Goal: Information Seeking & Learning: Compare options

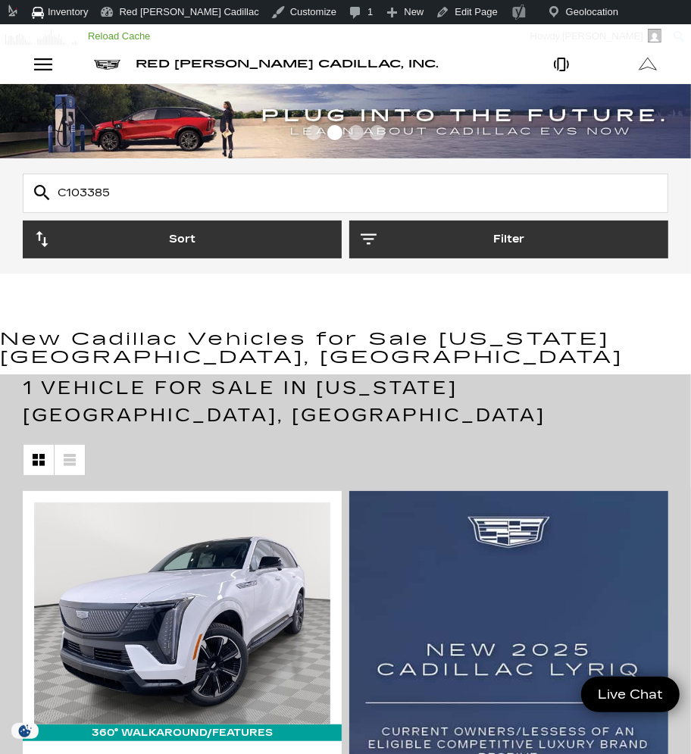
click at [129, 183] on input "C103385" at bounding box center [346, 193] width 646 height 39
paste input "31599"
type input "C315995"
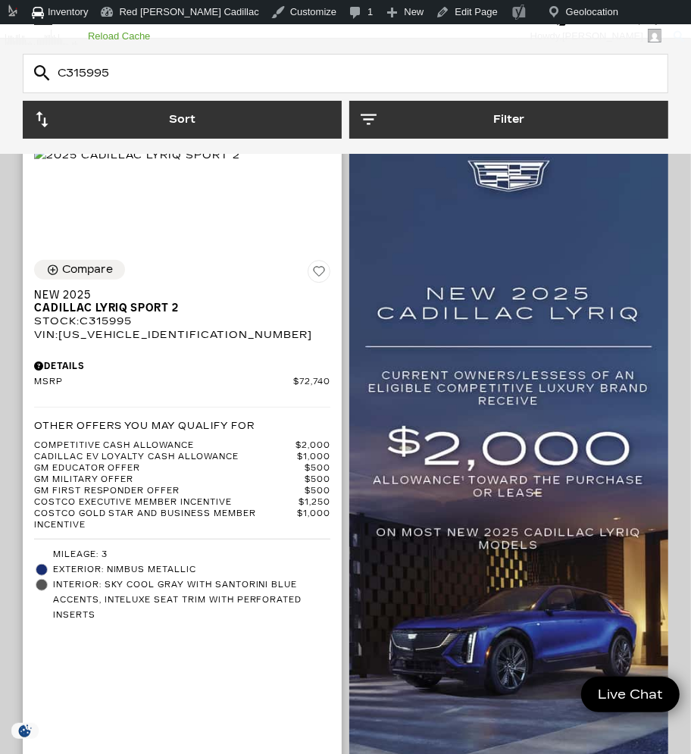
scroll to position [357, 0]
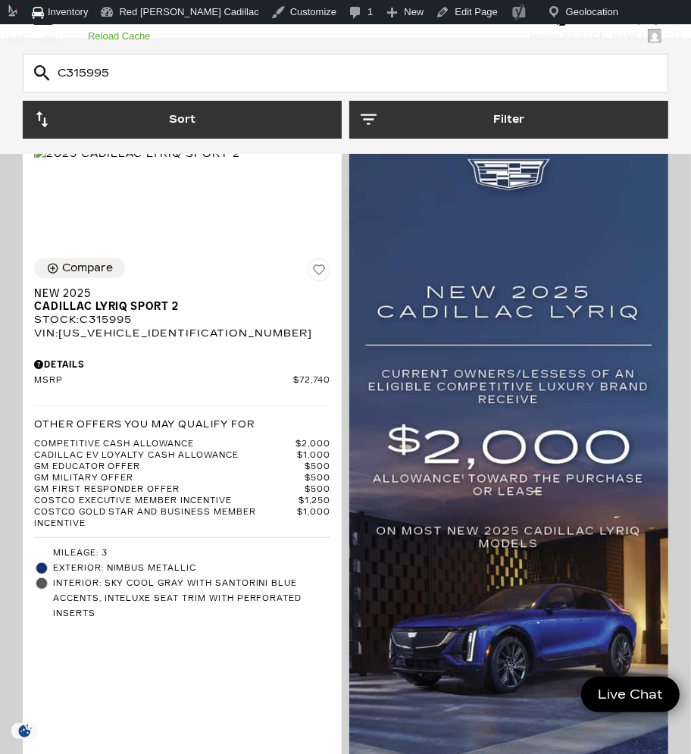
click at [11, 217] on div "Compare New 2025 Cadillac LYRIQ Sport 2 Stock : C315995 VIN: 1GYKPWRL6SZ315995 …" at bounding box center [345, 537] width 691 height 815
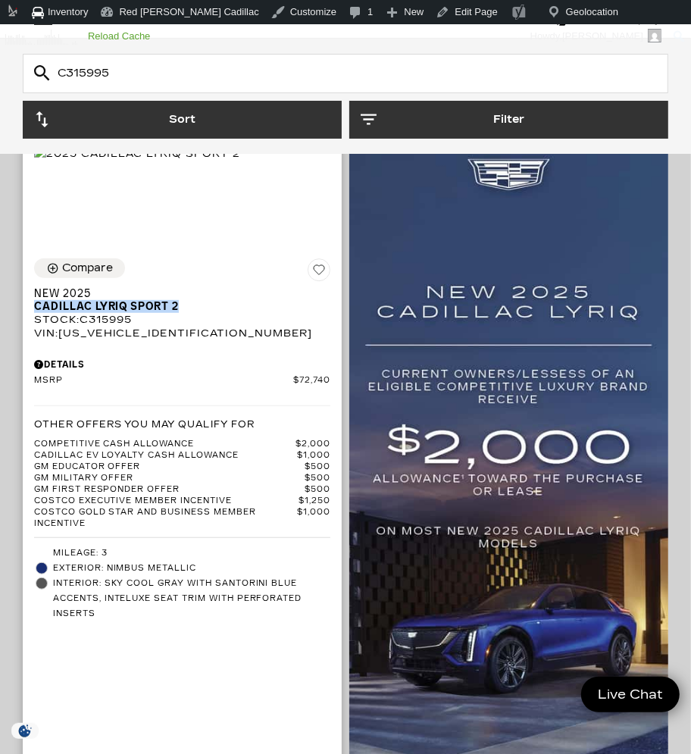
drag, startPoint x: 31, startPoint y: 343, endPoint x: 183, endPoint y: 343, distance: 152.3
click at [183, 343] on div "Compare New 2025 Cadillac LYRIQ Sport 2 Stock : C315995 VIN: 1GYKPWRL6SZ315995 …" at bounding box center [182, 440] width 319 height 386
copy span "Cadillac LYRIQ Sport 2"
click at [117, 327] on div "Stock : C315995" at bounding box center [182, 320] width 296 height 14
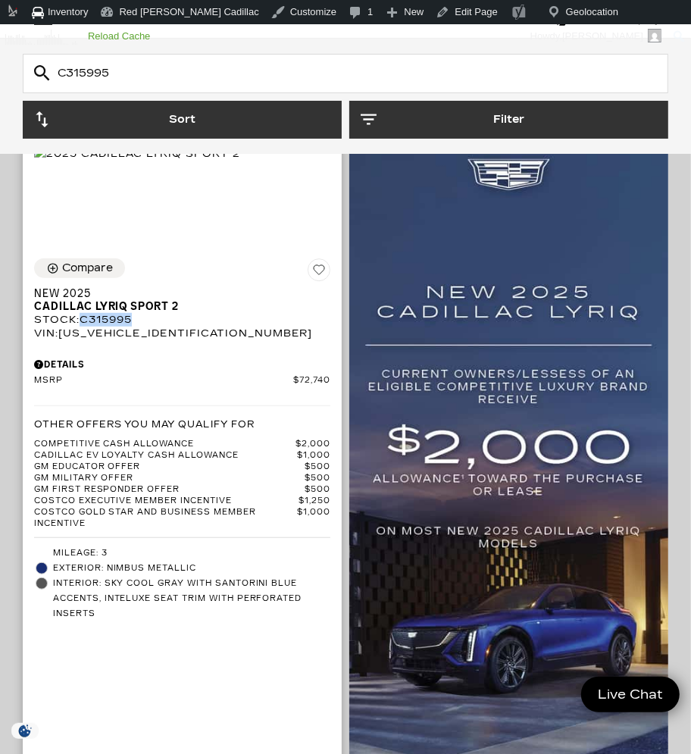
copy div "C315995"
drag, startPoint x: 336, startPoint y: 414, endPoint x: 293, endPoint y: 415, distance: 42.5
click at [293, 415] on div "Compare New 2025 Cadillac LYRIQ Sport 2 Stock : C315995 VIN: 1GYKPWRL6SZ315995 …" at bounding box center [182, 440] width 319 height 386
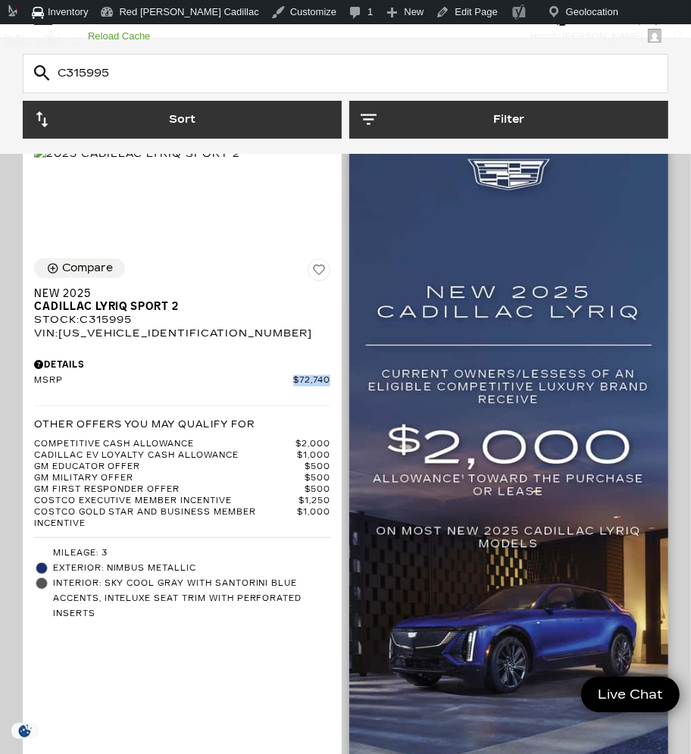
copy span "$72,740"
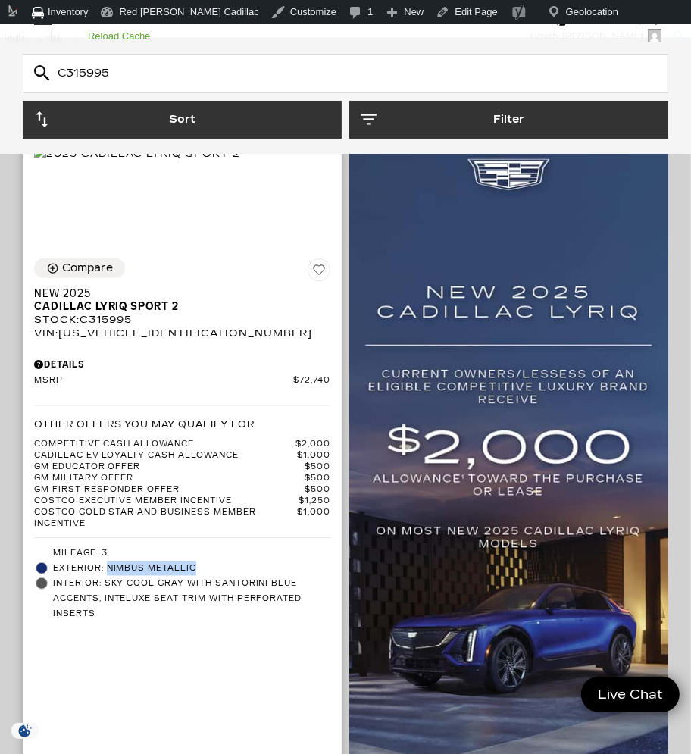
drag, startPoint x: 202, startPoint y: 602, endPoint x: 110, endPoint y: 603, distance: 92.5
click at [110, 576] on span "Exterior: Nimbus Metallic" at bounding box center [191, 568] width 277 height 15
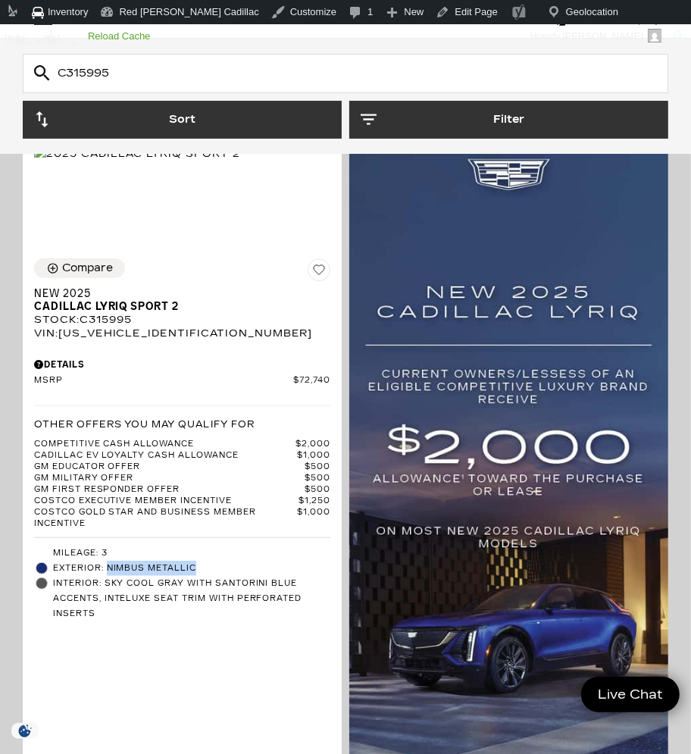
copy span "Nimbus Metallic"
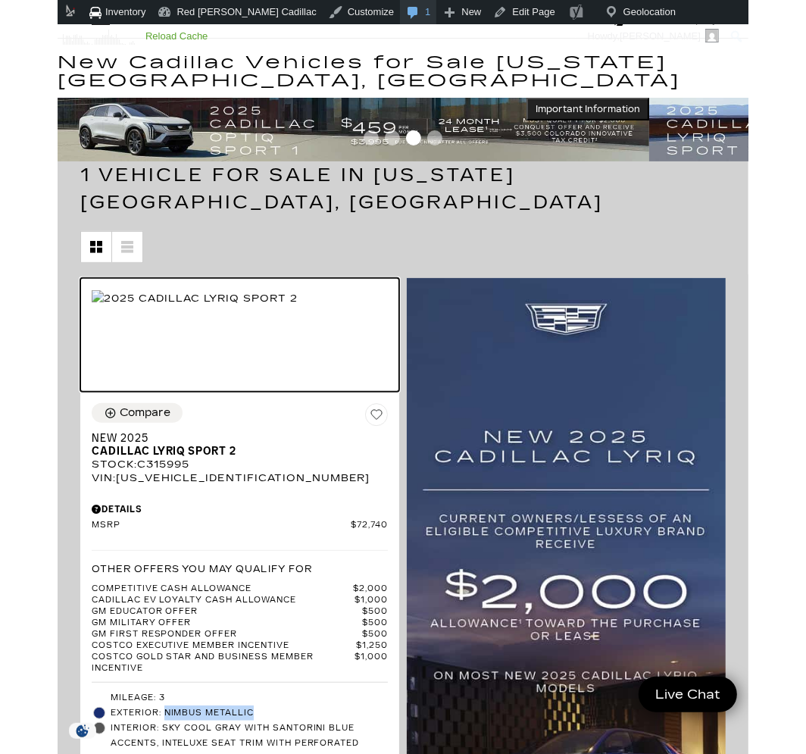
scroll to position [171, 0]
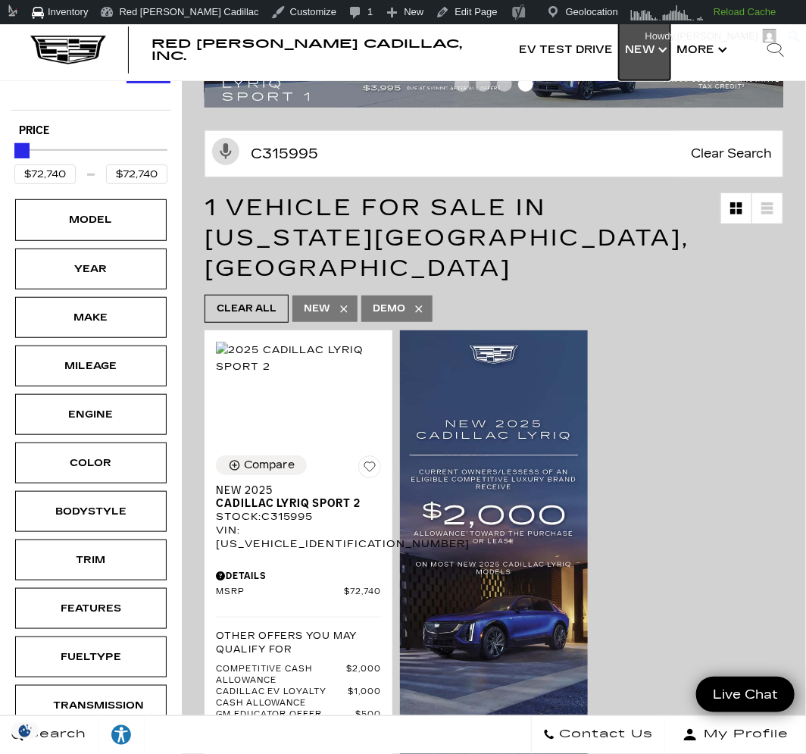
click at [653, 52] on link "Show New" at bounding box center [645, 50] width 52 height 61
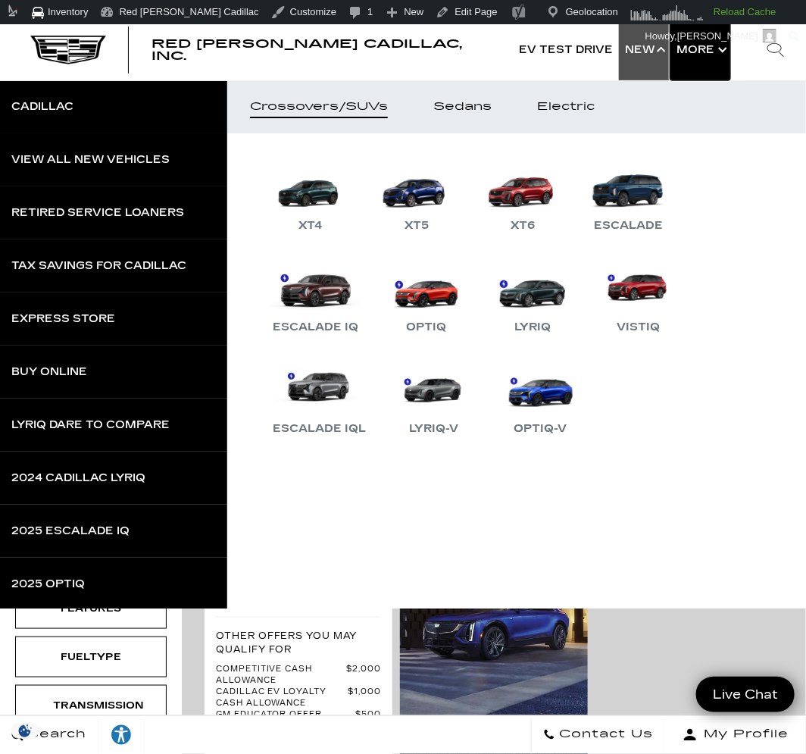
click at [690, 64] on button "Show More" at bounding box center [701, 50] width 60 height 61
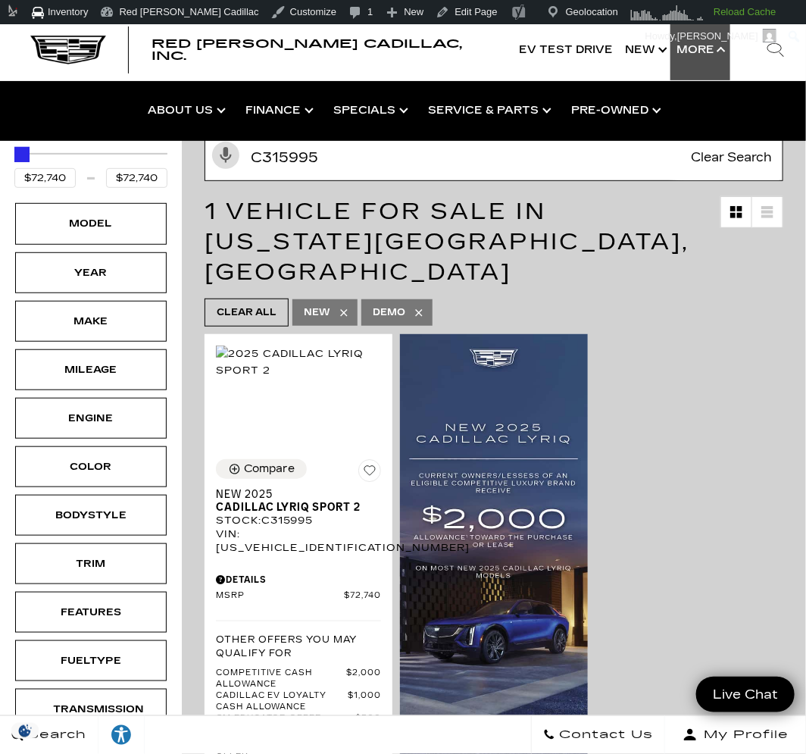
click at [293, 171] on input "C315995" at bounding box center [494, 157] width 579 height 47
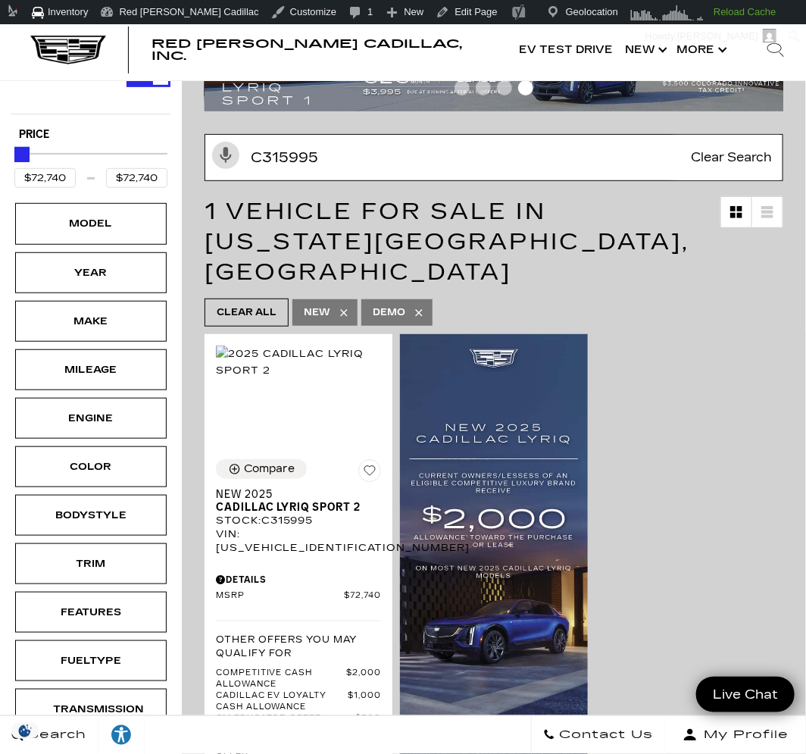
click at [294, 168] on input "C315995" at bounding box center [494, 157] width 579 height 47
paste input "C108419"
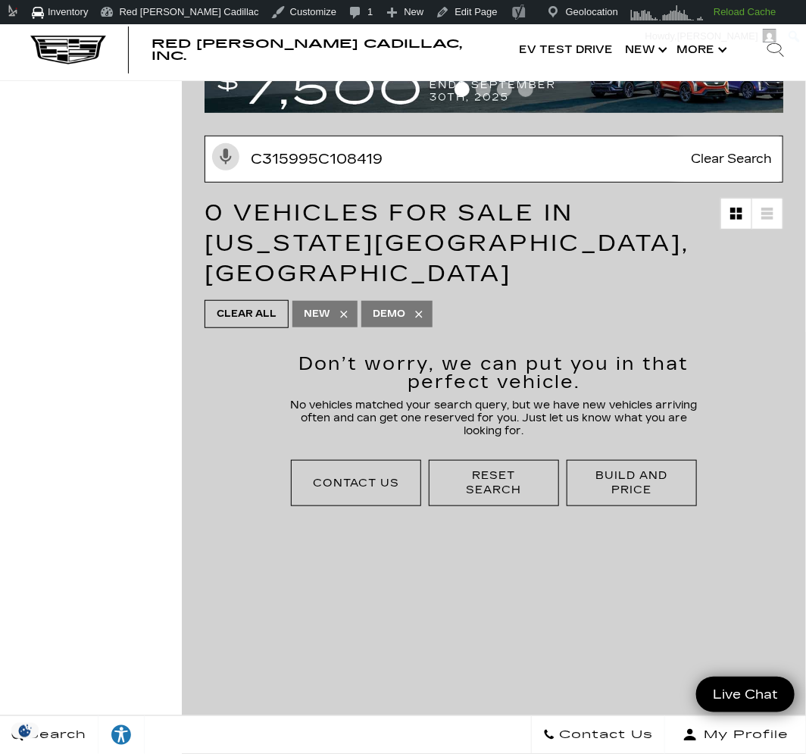
scroll to position [44, 0]
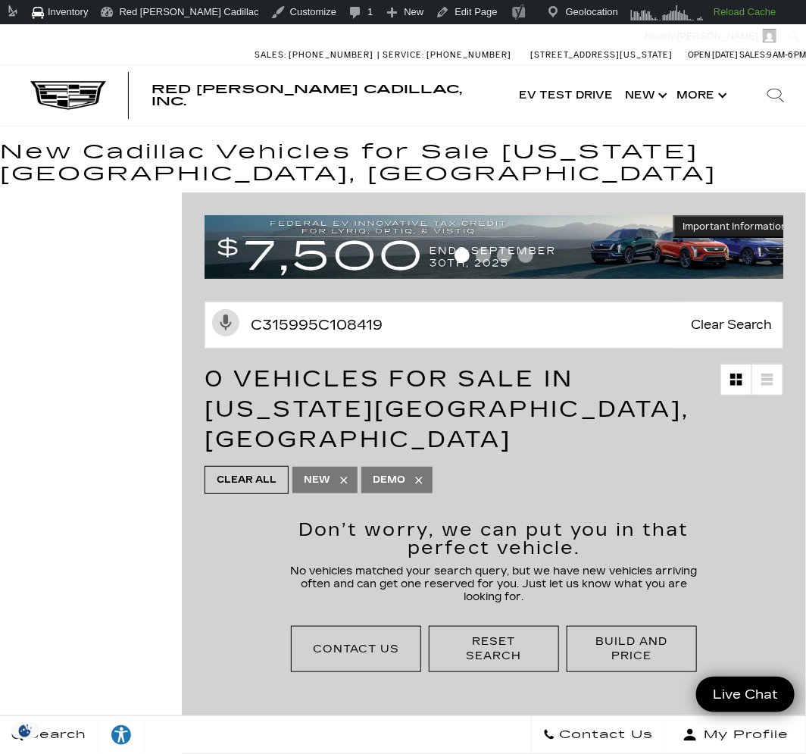
scroll to position [0, 0]
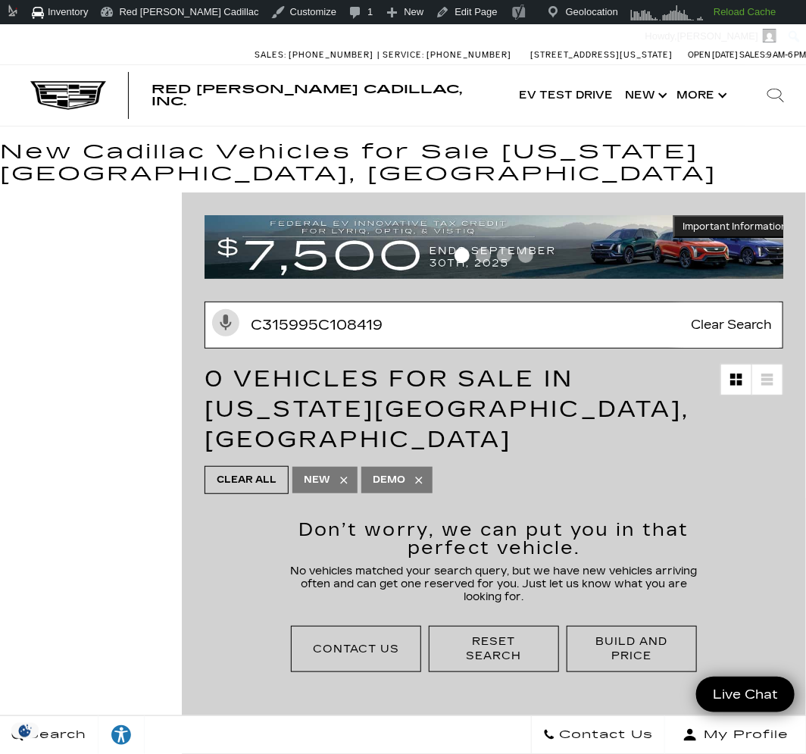
click at [294, 324] on input "C315995C108419" at bounding box center [494, 325] width 579 height 47
paste input "Search Inventory"
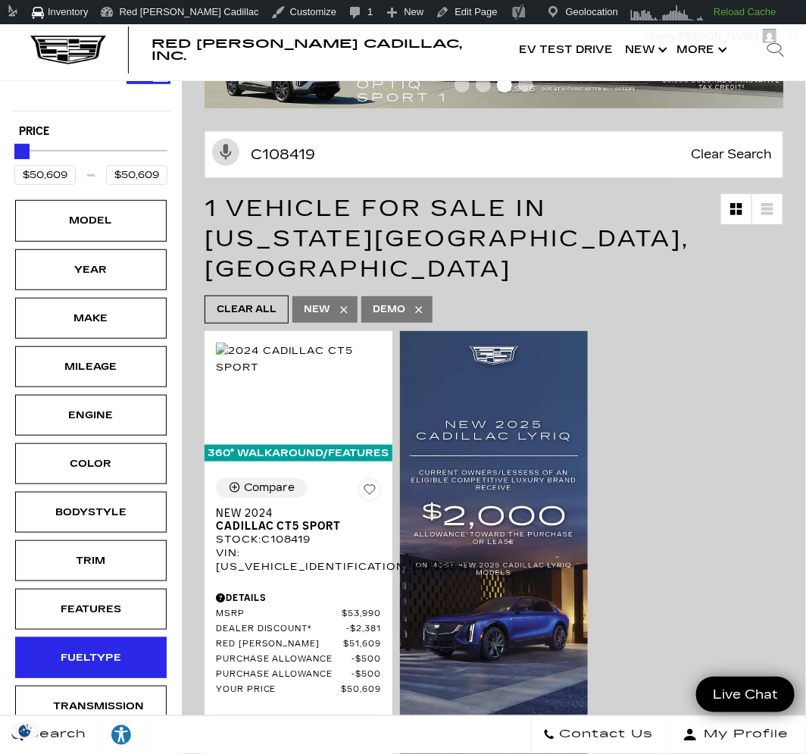
scroll to position [127, 0]
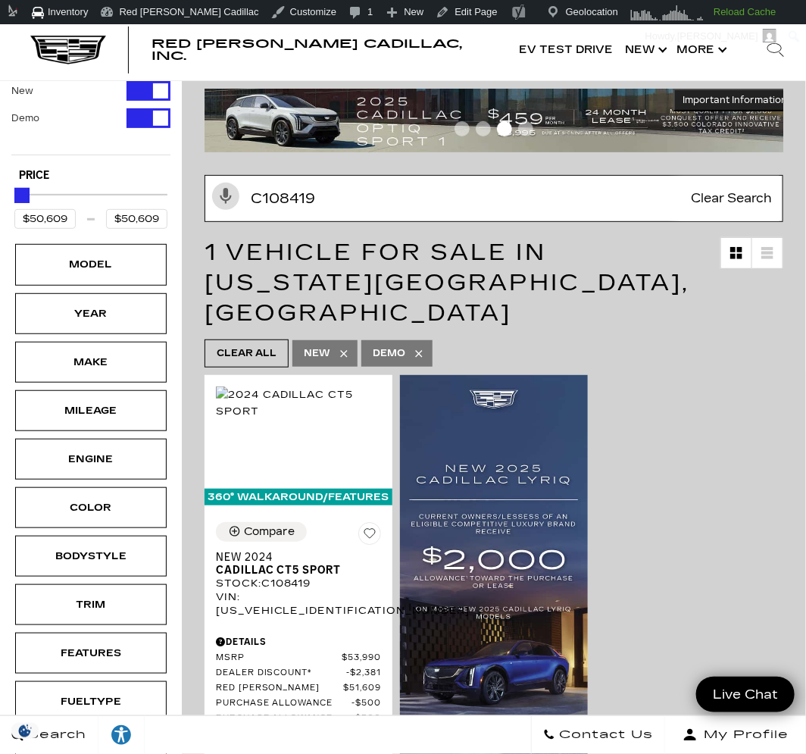
click at [353, 200] on input "C108419" at bounding box center [494, 198] width 579 height 47
paste input "99072"
type input "C199072"
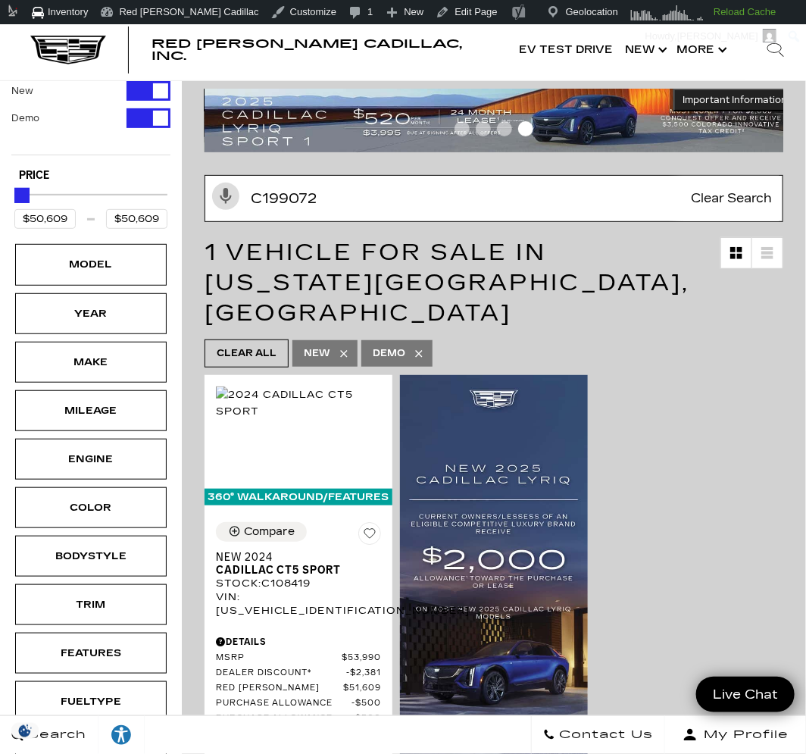
type input "$54,845"
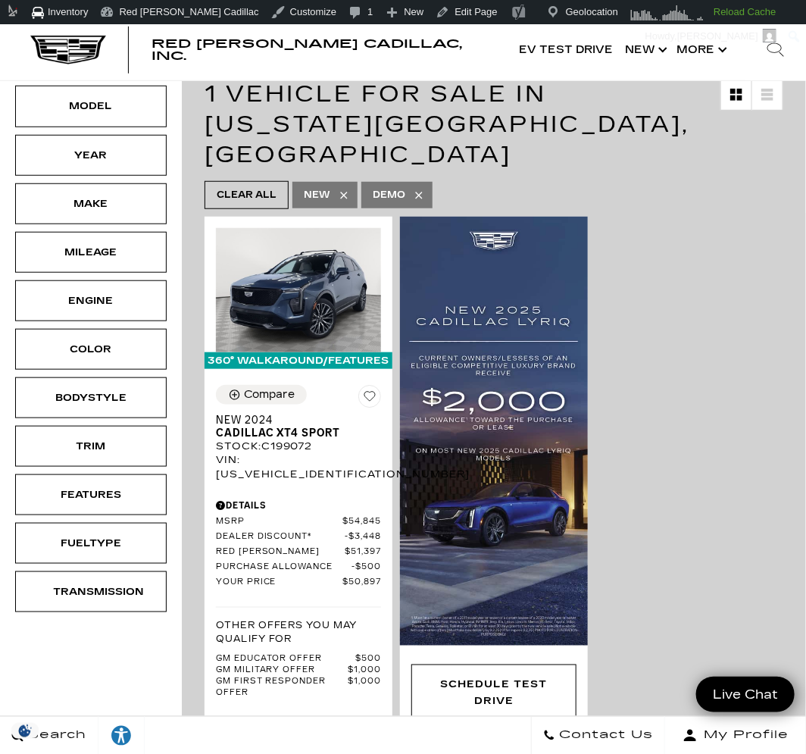
scroll to position [127, 0]
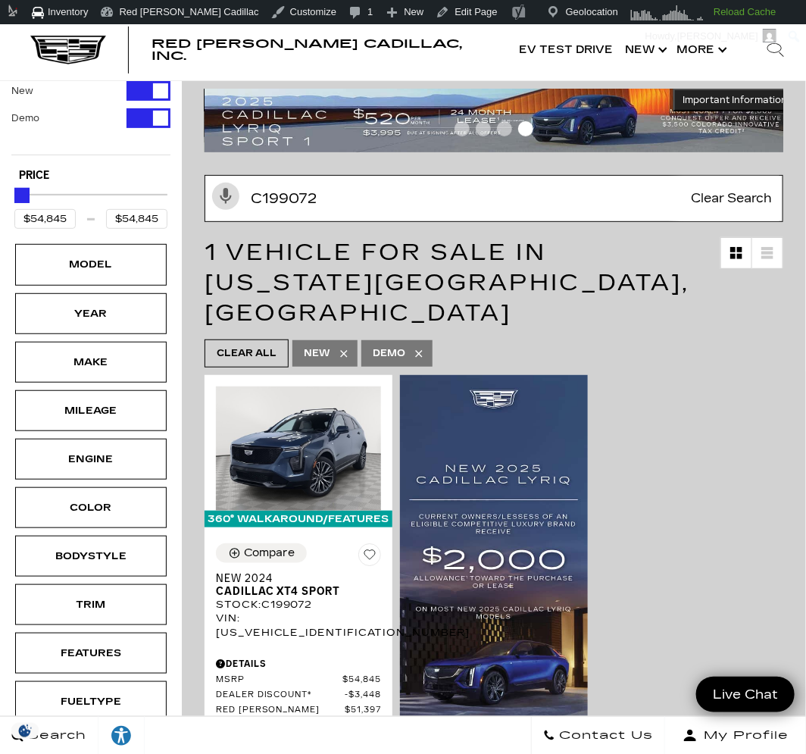
click at [297, 195] on input "C199072" at bounding box center [494, 198] width 579 height 47
paste input "06454"
type input "C106454"
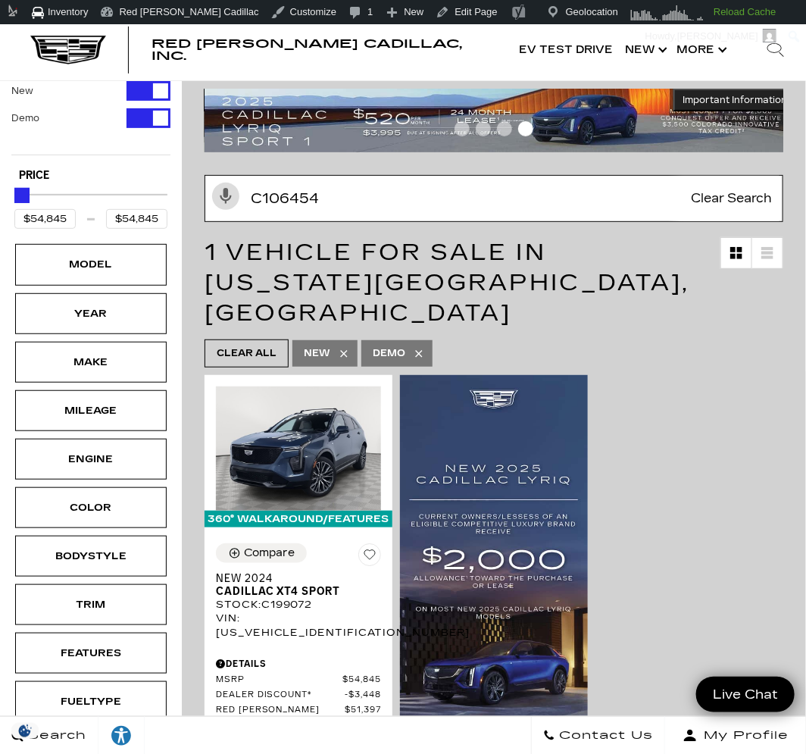
type input "$55,942"
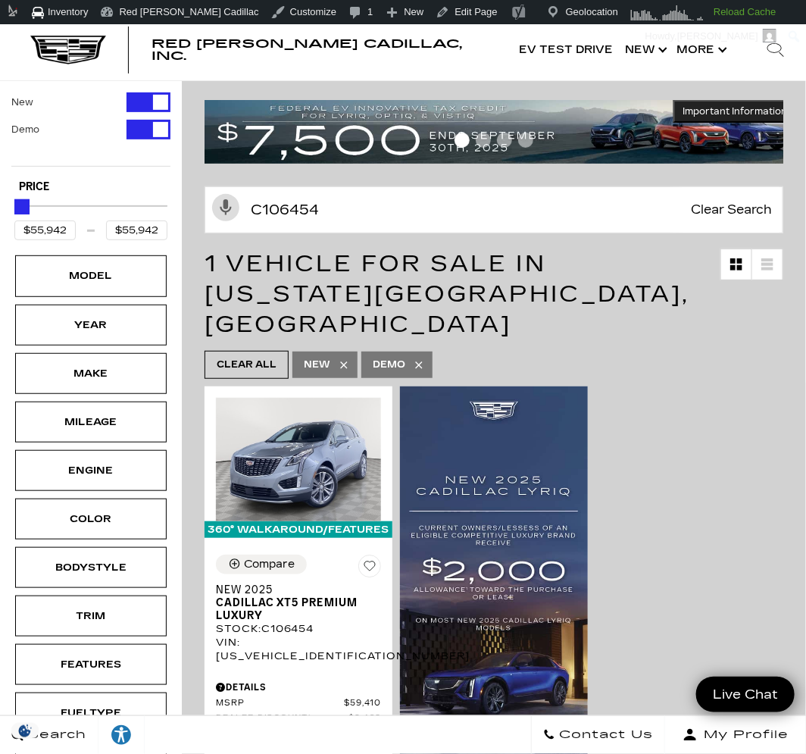
scroll to position [103, 0]
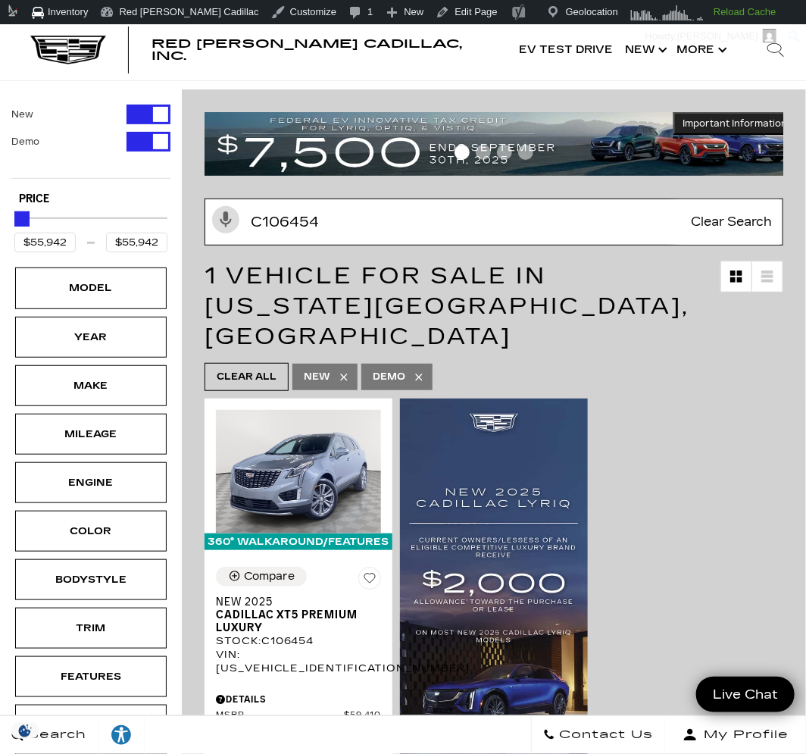
click at [313, 225] on input "C106454" at bounding box center [494, 222] width 579 height 47
paste input "728702"
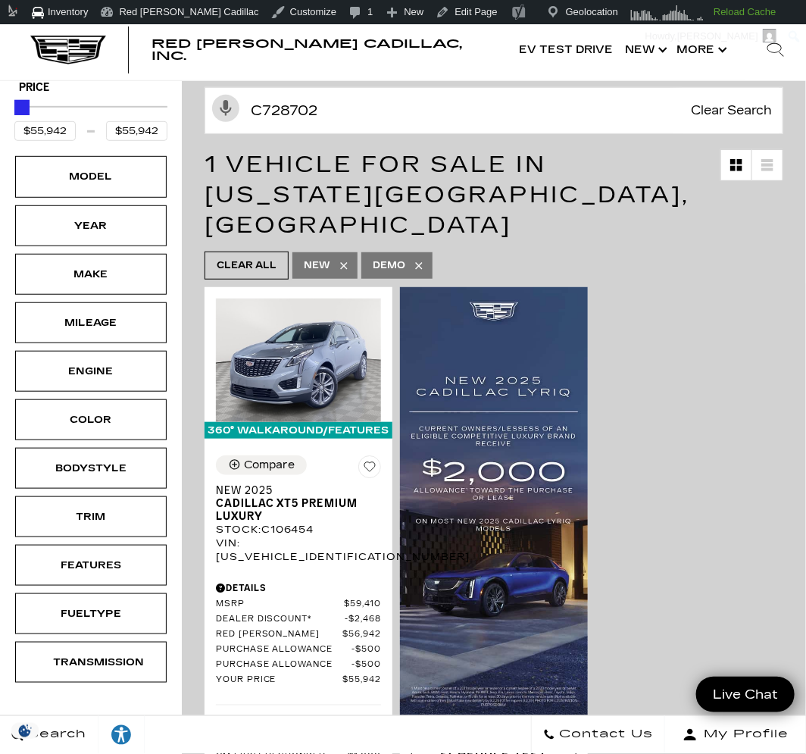
click at [523, 202] on span "1 Vehicle for Sale in Colorado Springs, CO" at bounding box center [447, 195] width 485 height 88
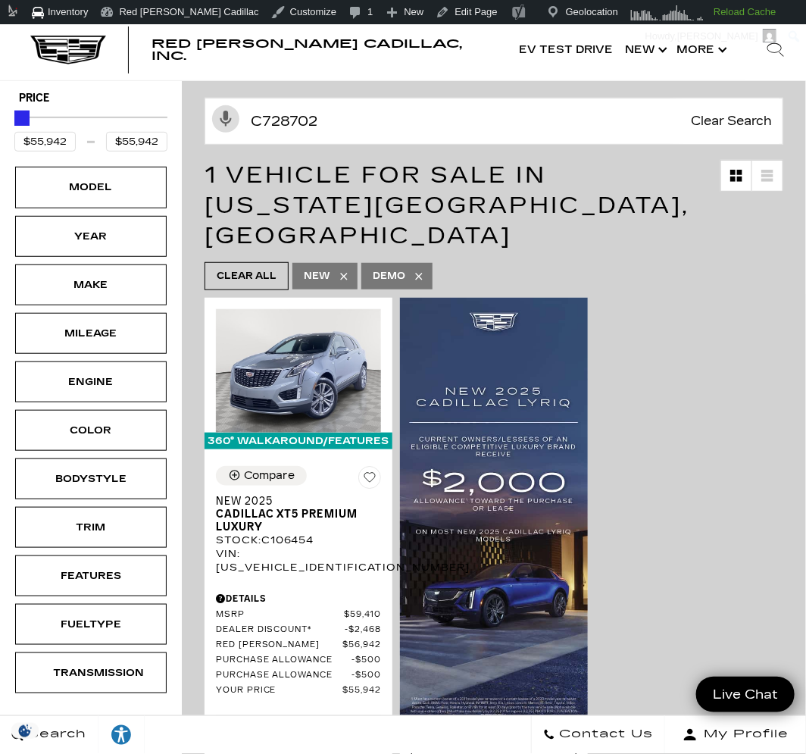
scroll to position [109, 0]
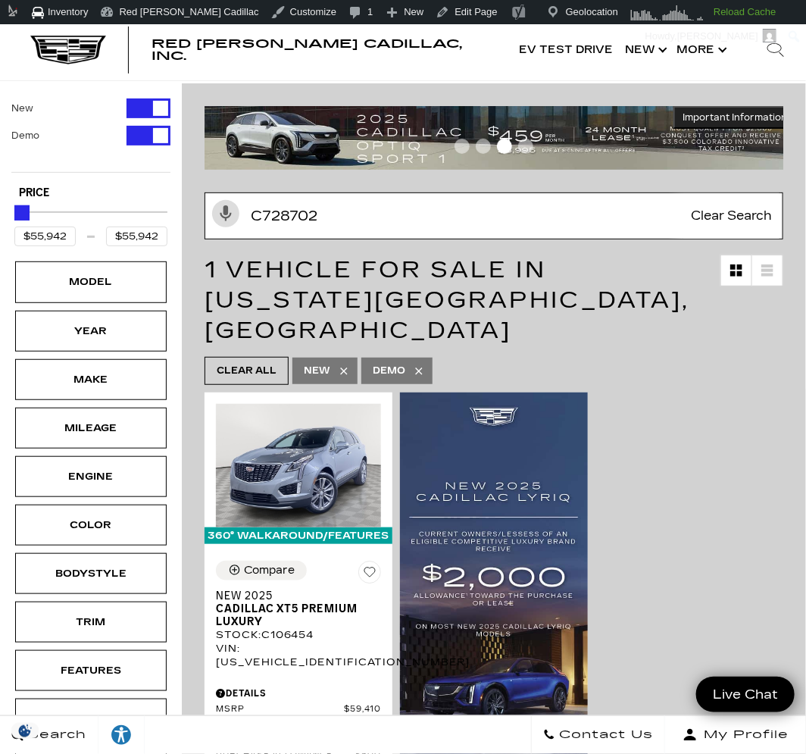
drag, startPoint x: 301, startPoint y: 213, endPoint x: 238, endPoint y: 208, distance: 63.1
click at [239, 207] on input "C728702" at bounding box center [494, 216] width 579 height 47
paste input "Search Inventory"
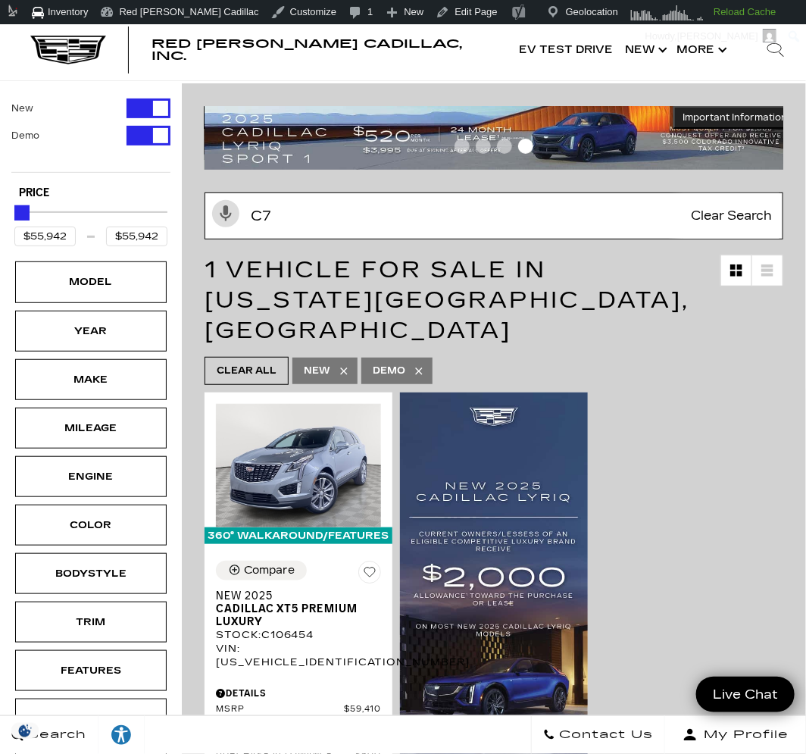
type input "C"
click at [690, 212] on input "Search Inventory" at bounding box center [494, 216] width 579 height 47
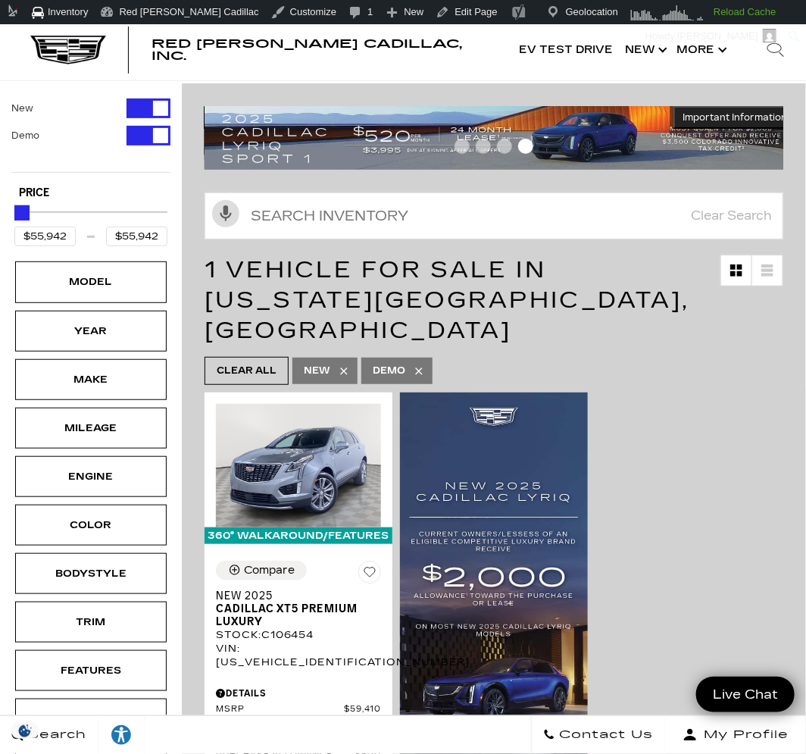
click at [634, 314] on h1 "1 Vehicle for Sale in Colorado Springs, CO" at bounding box center [463, 300] width 516 height 91
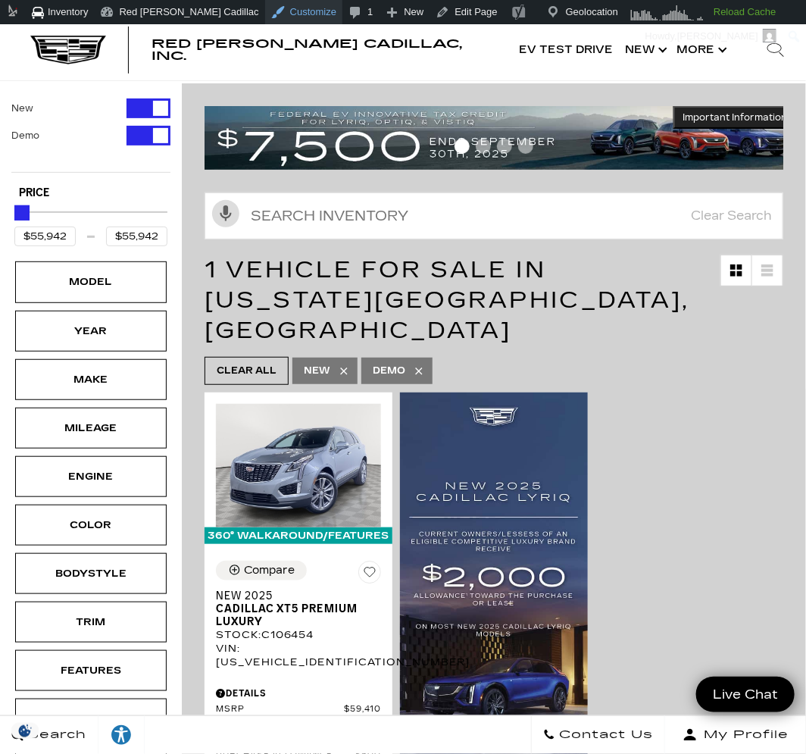
type input "$67,410"
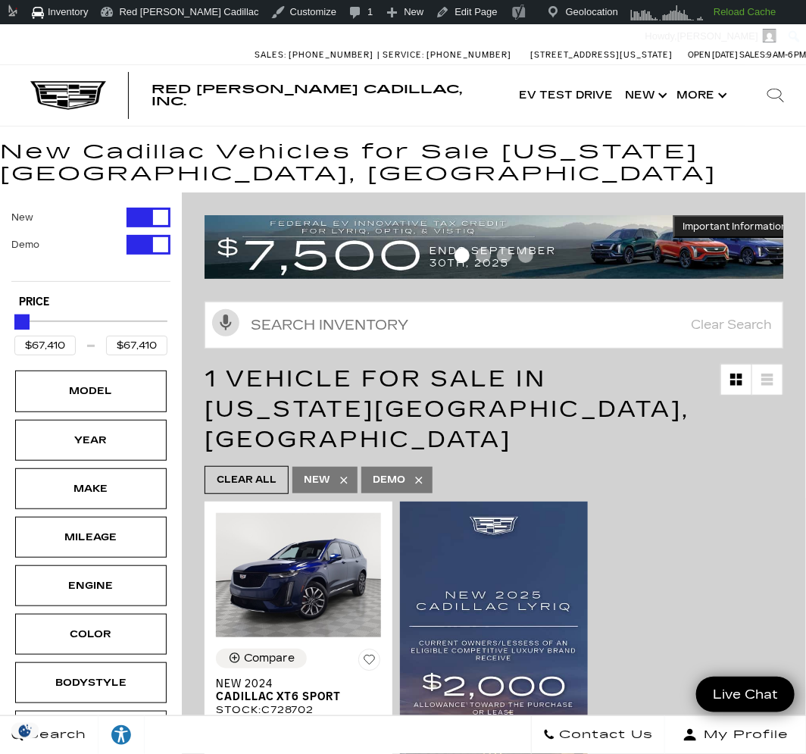
type input "$45,985"
type input "$158,810"
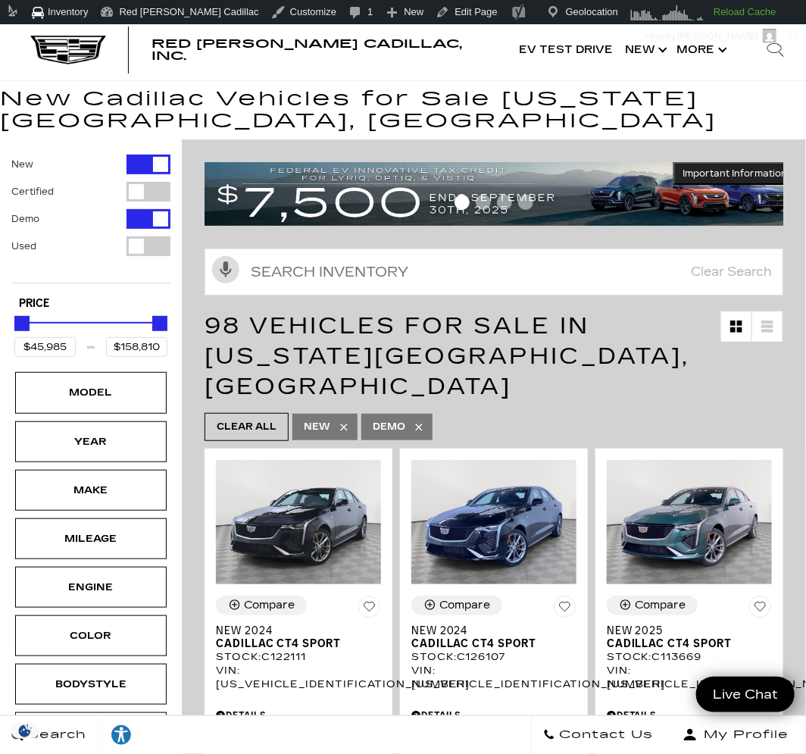
scroll to position [55, 0]
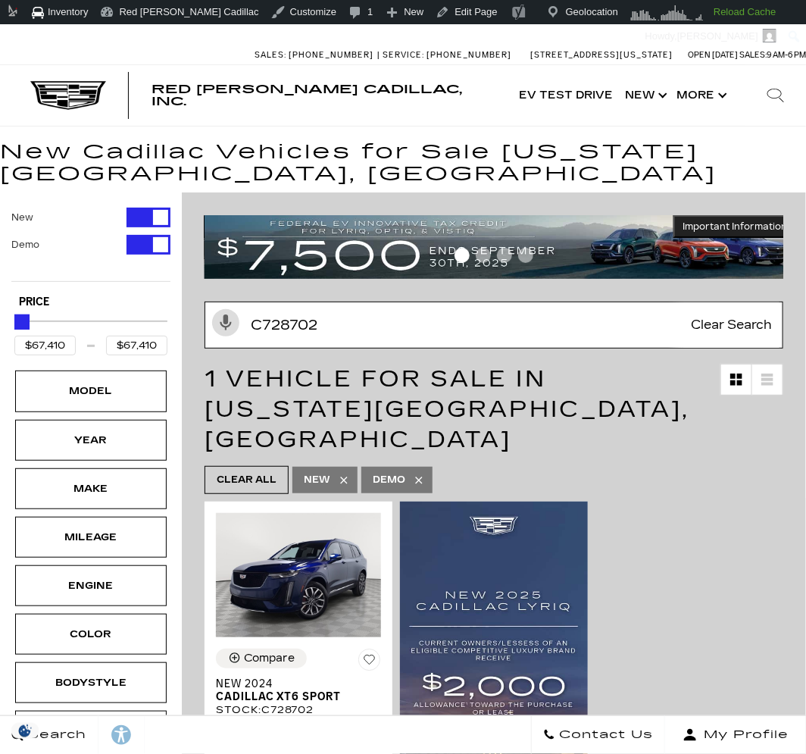
click at [328, 330] on input "C728702" at bounding box center [494, 325] width 579 height 47
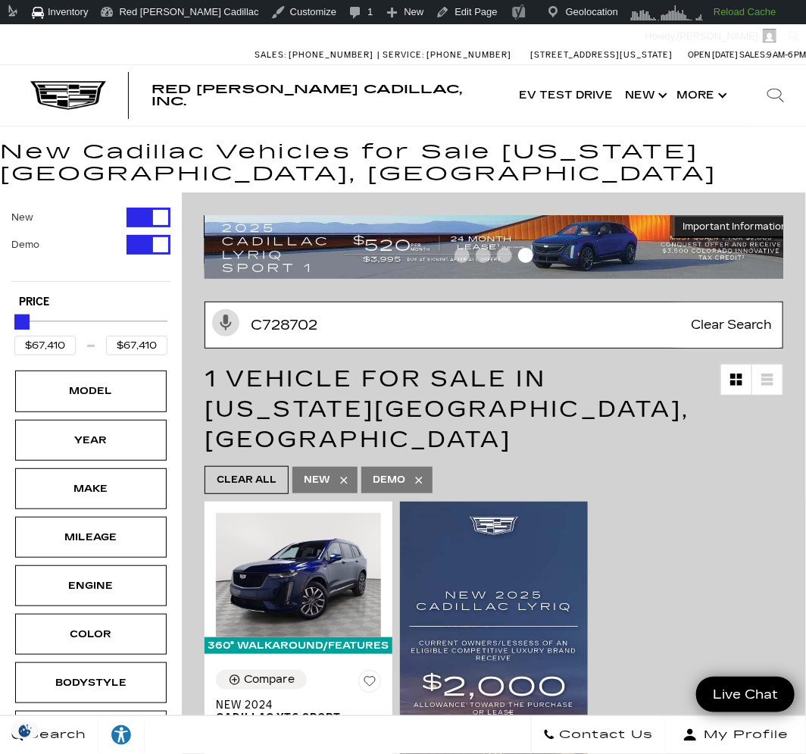
click at [312, 328] on input "C728702" at bounding box center [494, 325] width 579 height 47
paste input "105966"
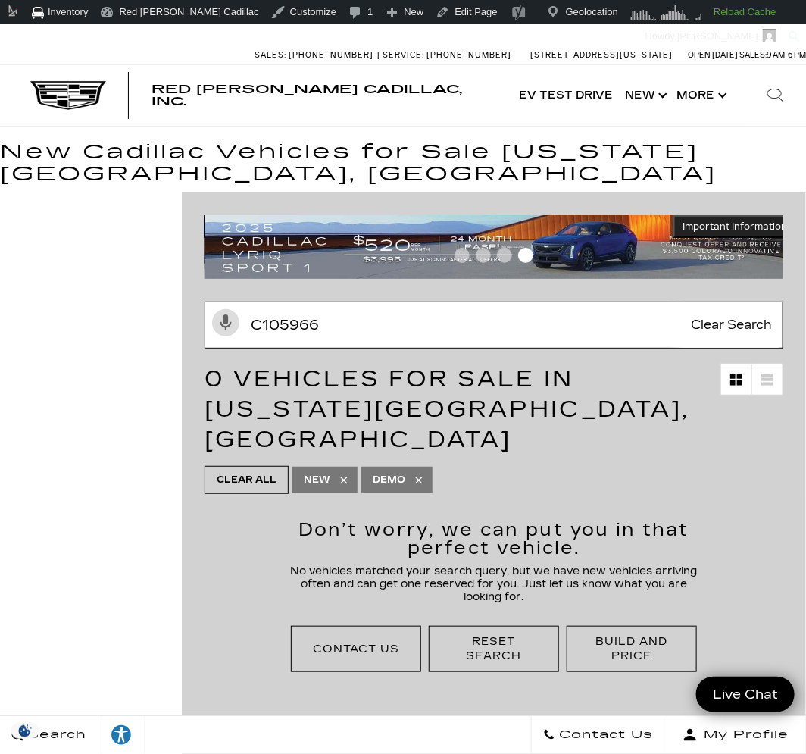
click at [283, 327] on input "C105966" at bounding box center [494, 325] width 579 height 47
paste input "11887"
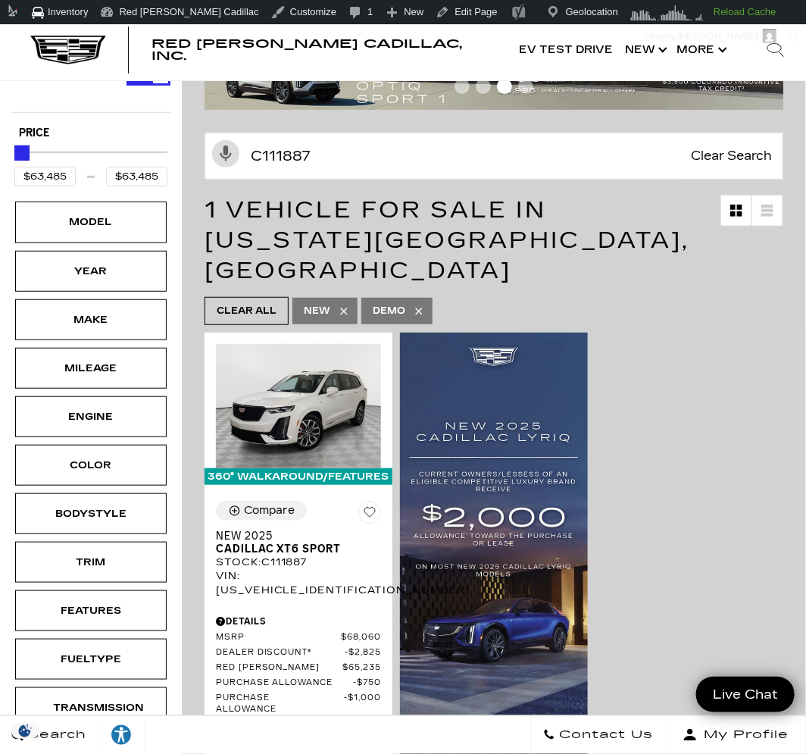
scroll to position [110, 0]
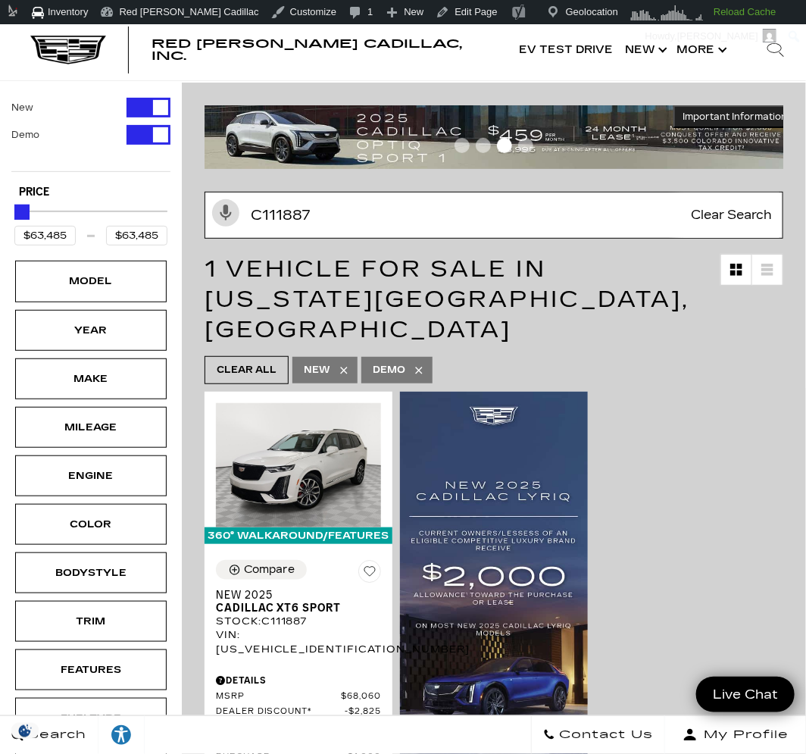
click at [290, 214] on input "C111887" at bounding box center [494, 215] width 579 height 47
paste input "779"
type input "C111779"
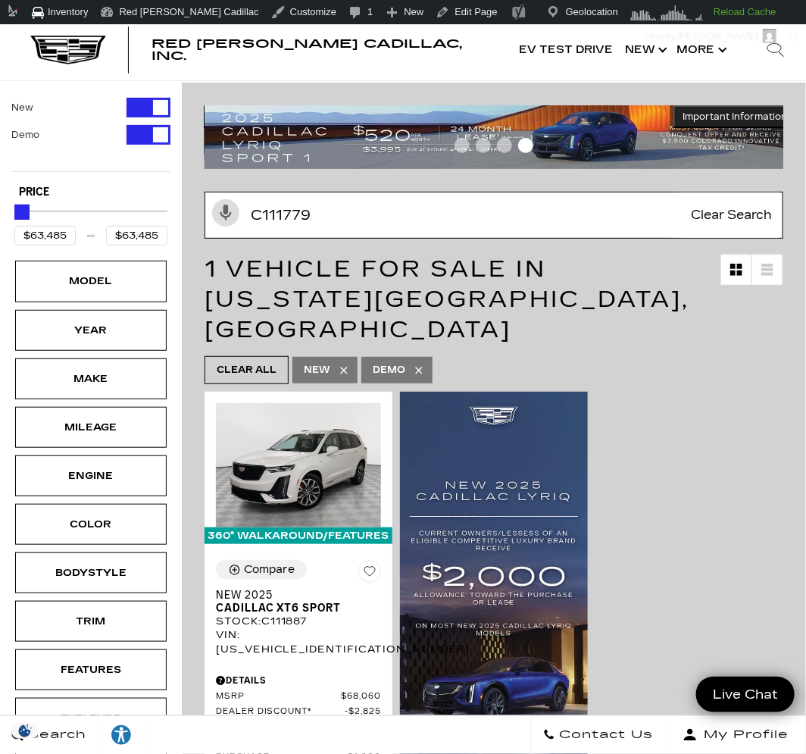
type input "$71,914"
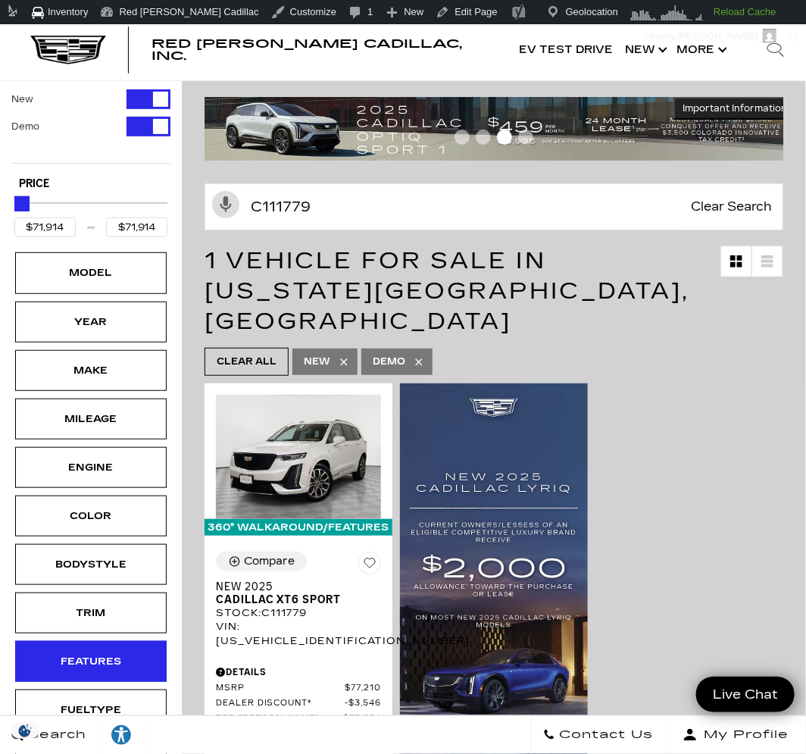
scroll to position [55, 0]
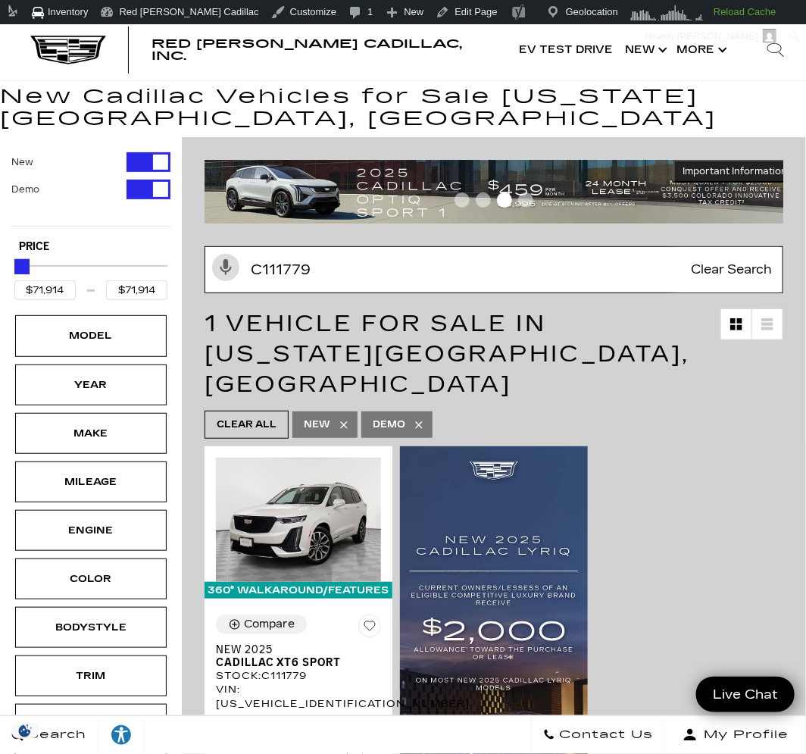
click at [313, 268] on input "C111779" at bounding box center [494, 269] width 579 height 47
paste input "03385"
type input "C103385"
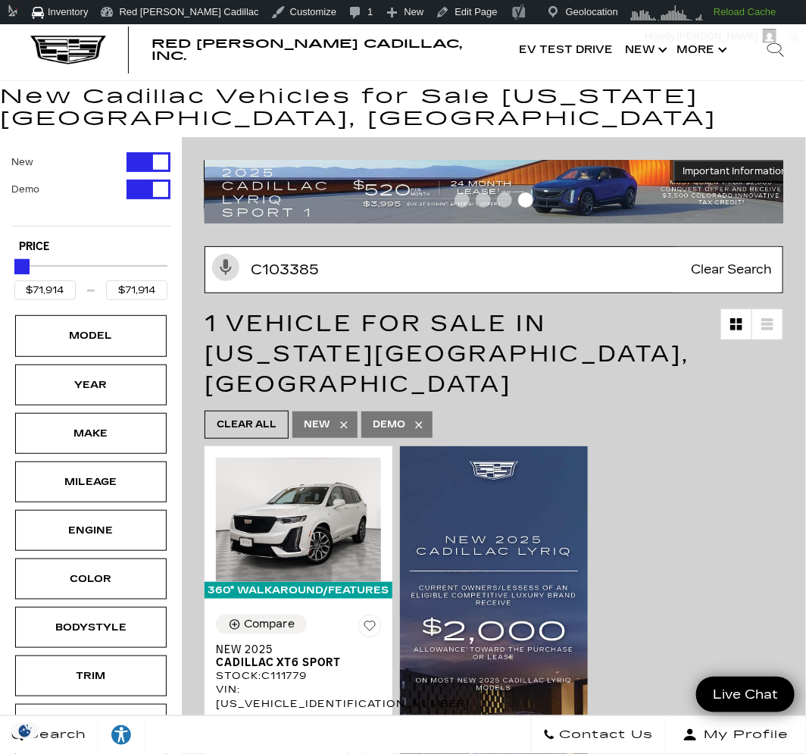
type input "$134,955"
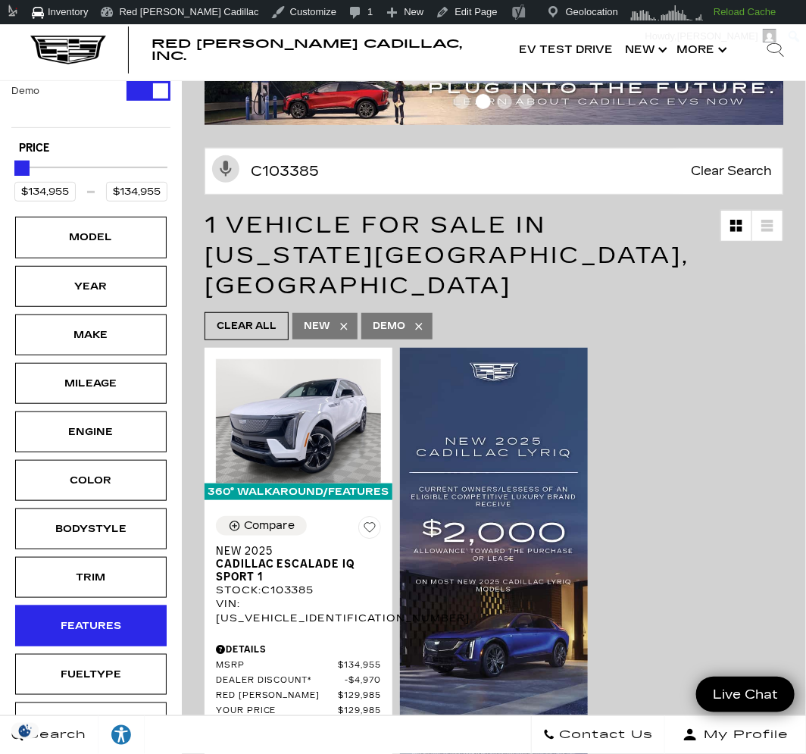
scroll to position [146, 0]
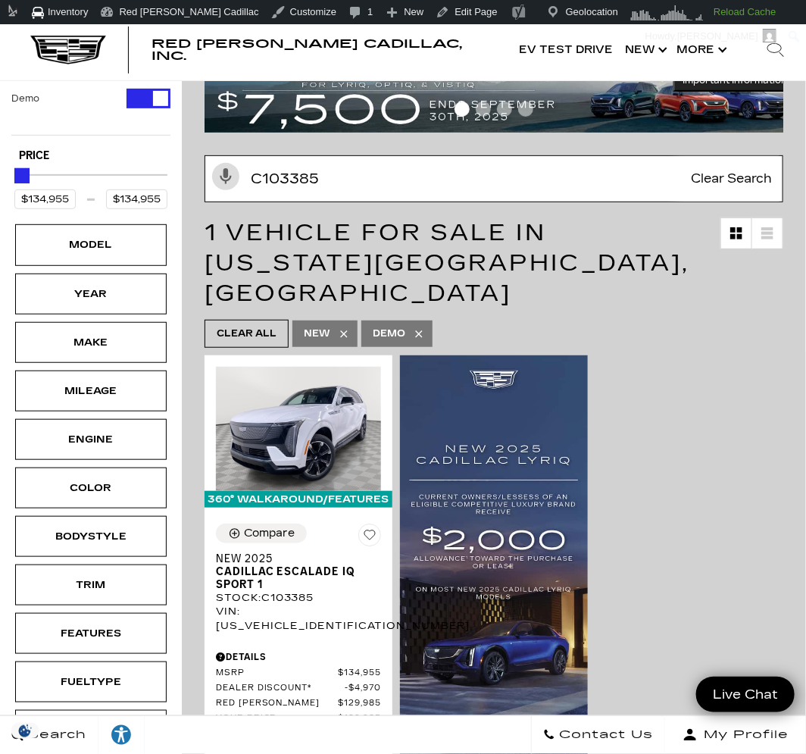
click at [305, 177] on input "C103385" at bounding box center [494, 178] width 579 height 47
paste input "31599"
type input "C315995"
type input "$72,740"
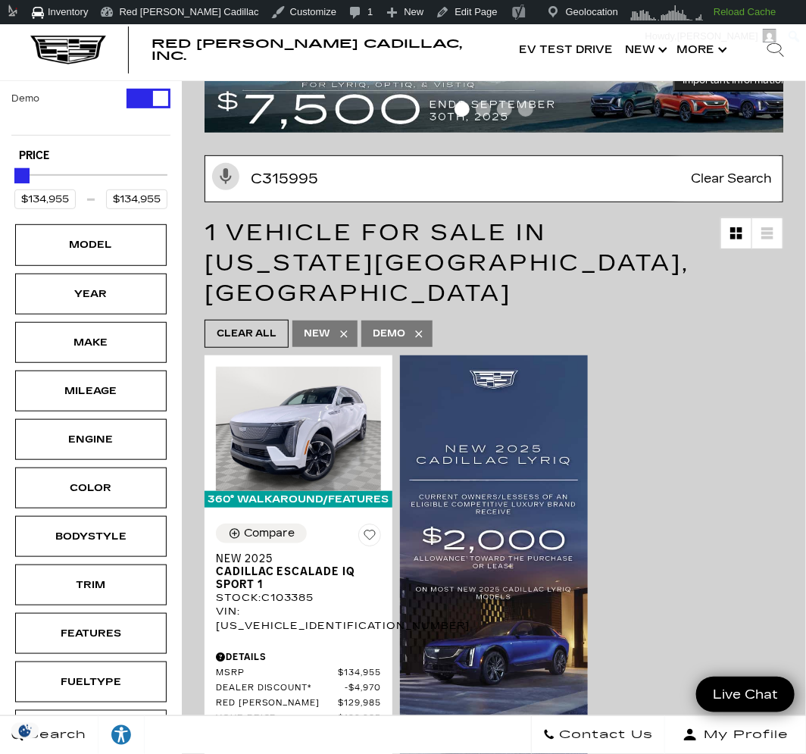
type input "$72,740"
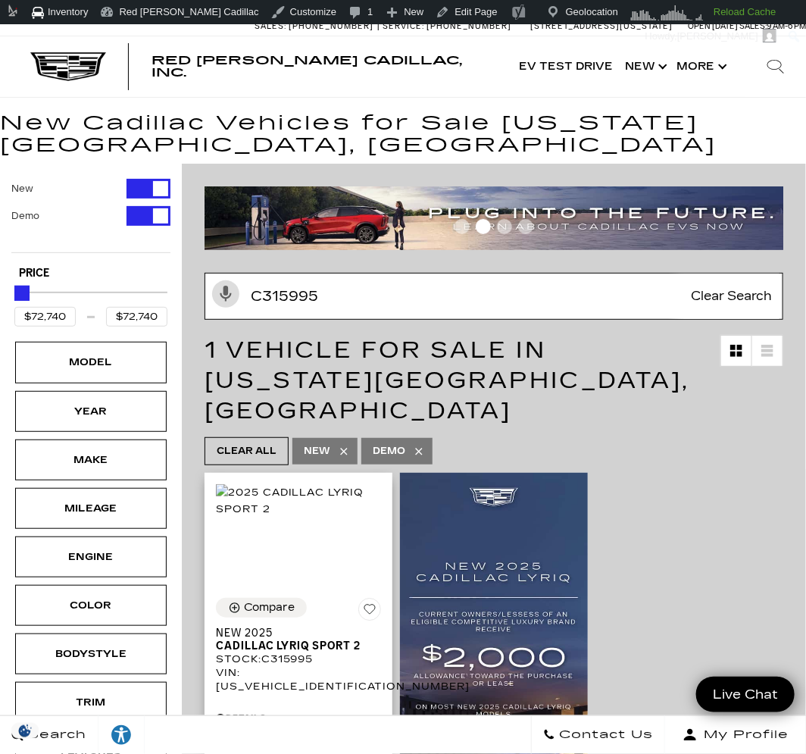
scroll to position [32, 0]
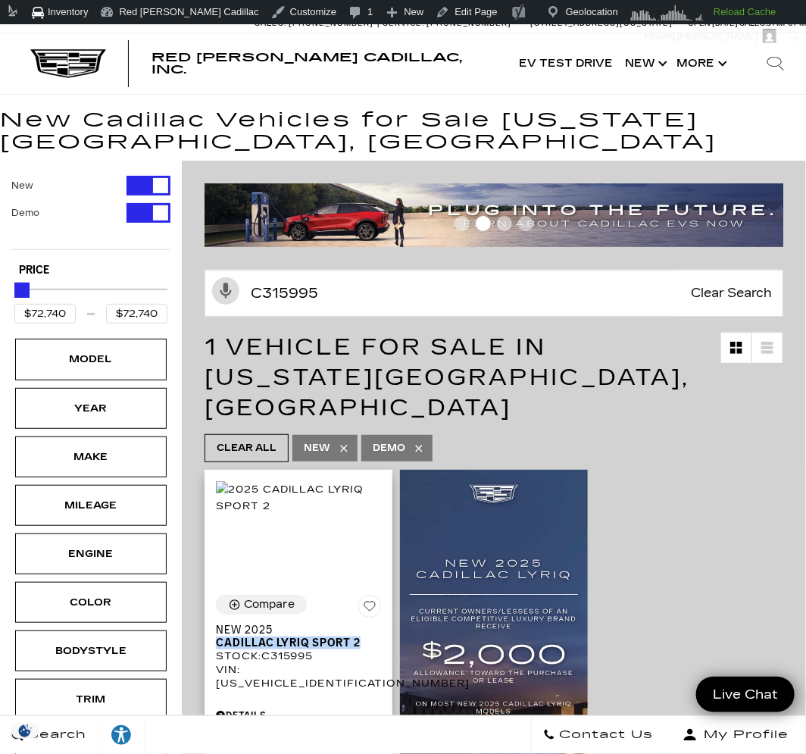
drag, startPoint x: 212, startPoint y: 608, endPoint x: 360, endPoint y: 609, distance: 147.8
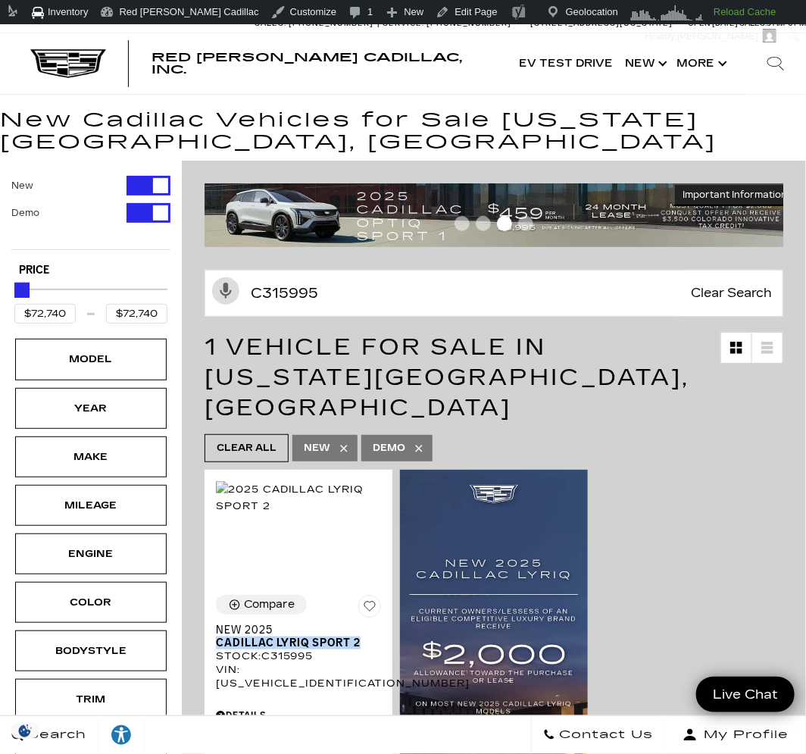
copy span "Cadillac LYRIQ Sport 2"
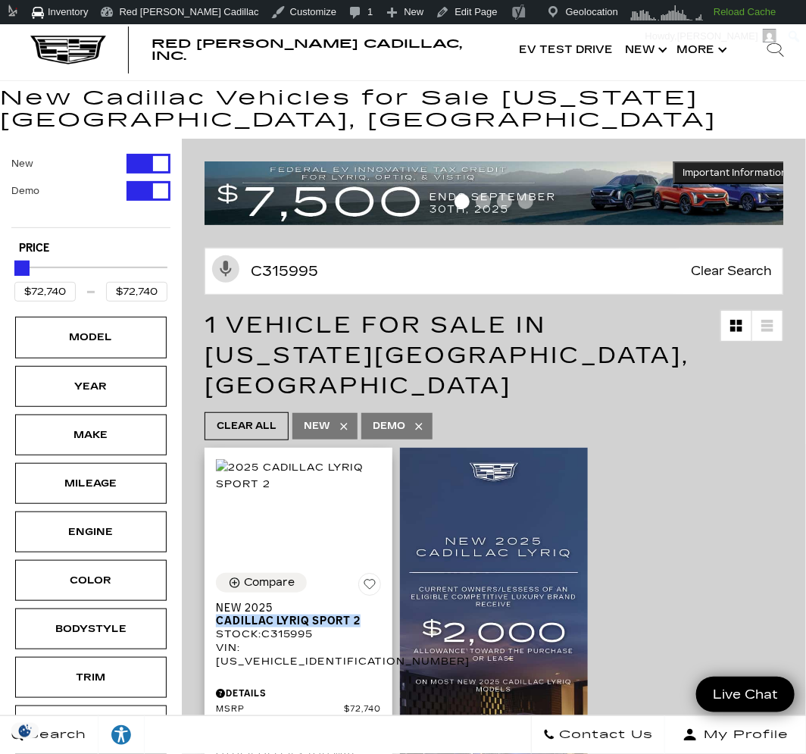
scroll to position [55, 0]
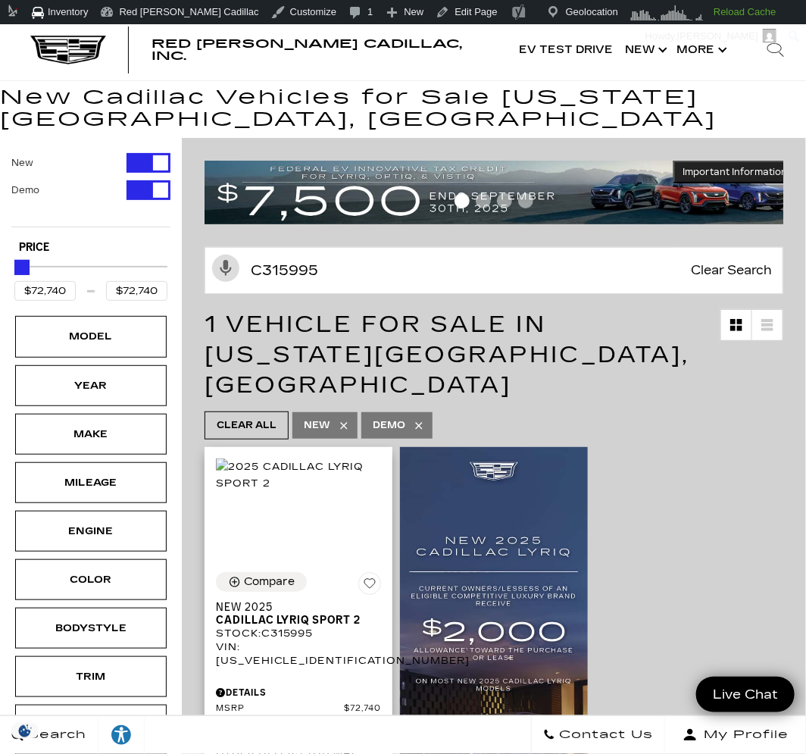
click at [297, 627] on div "Stock : C315995" at bounding box center [298, 634] width 165 height 14
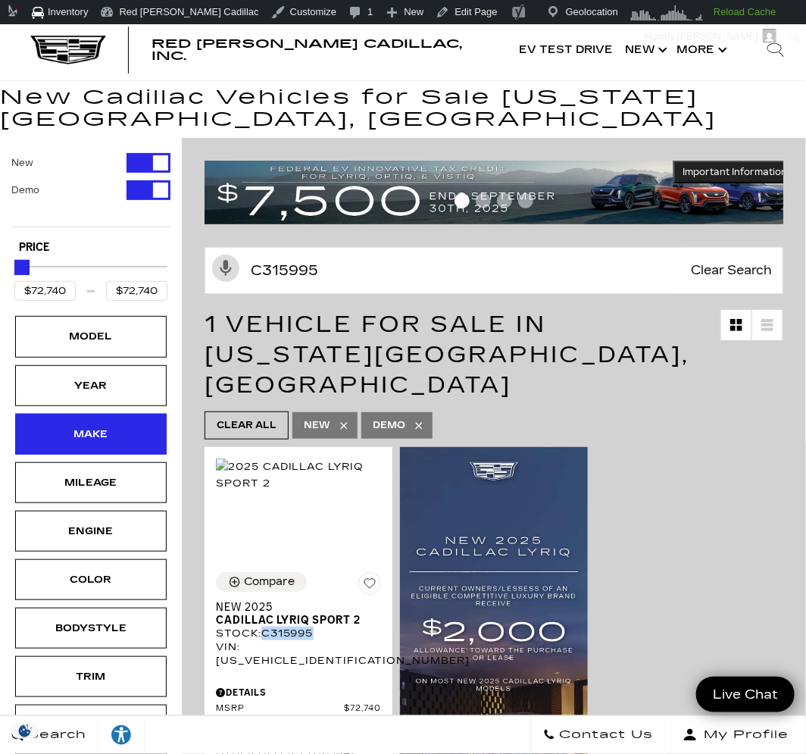
copy div "C315995"
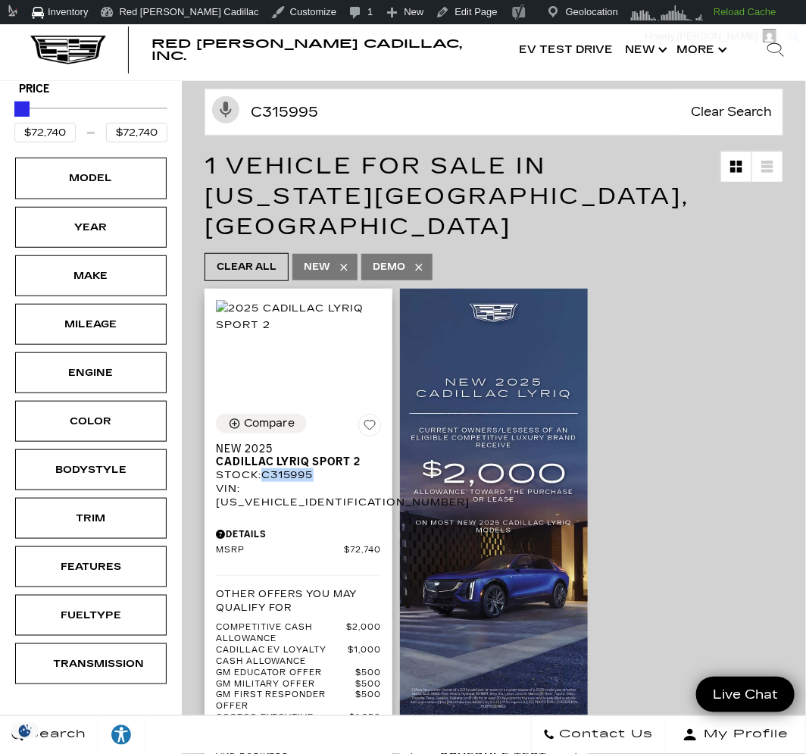
scroll to position [219, 0]
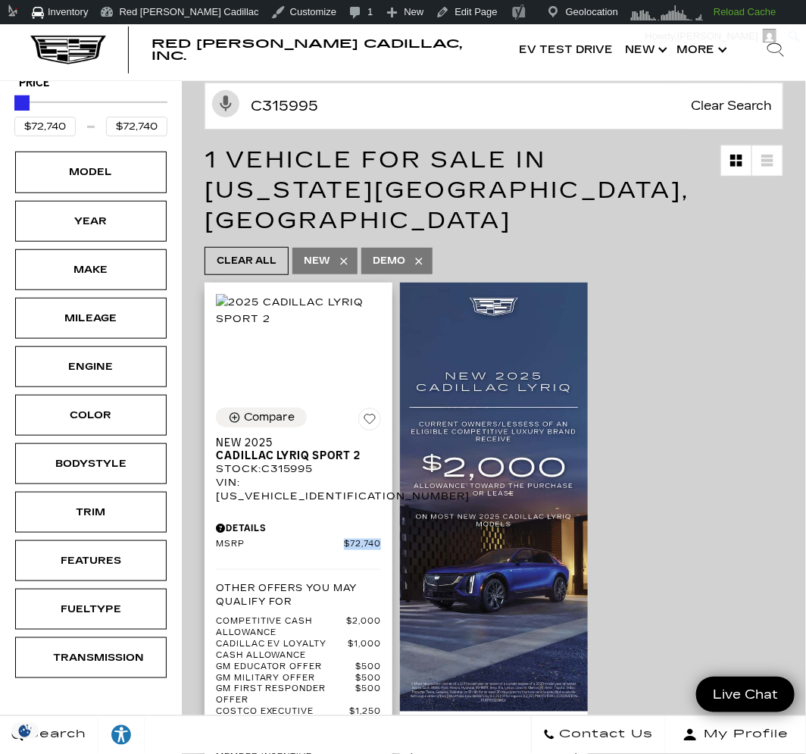
drag, startPoint x: 390, startPoint y: 498, endPoint x: 348, endPoint y: 496, distance: 42.5
click at [348, 496] on div "Compare New 2025 Cadillac LYRIQ Sport 2 Stock : C315995 VIN: 1GYKPWRL6SZ315995 …" at bounding box center [299, 646] width 188 height 501
copy span "$72,740"
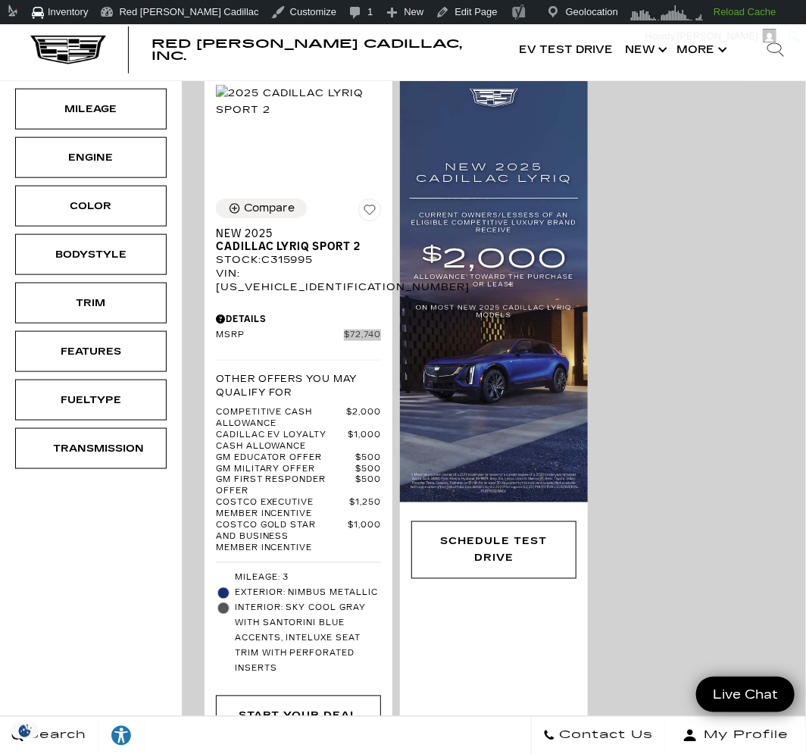
scroll to position [429, 0]
drag, startPoint x: 376, startPoint y: 544, endPoint x: 291, endPoint y: 545, distance: 84.9
click at [291, 585] on span "Exterior: Nimbus Metallic" at bounding box center [308, 592] width 146 height 15
copy span "Nimbus Metallic"
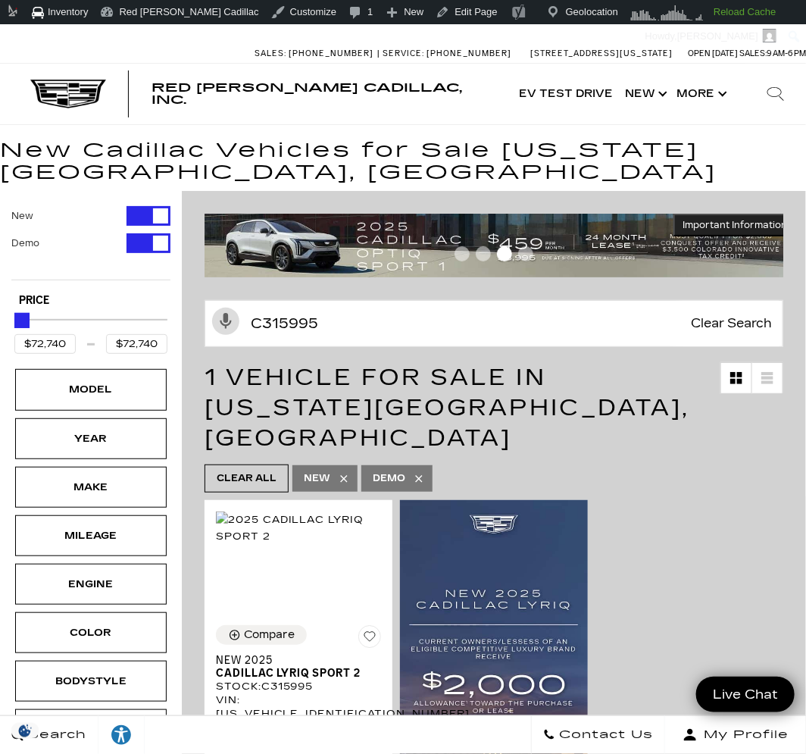
scroll to position [0, 0]
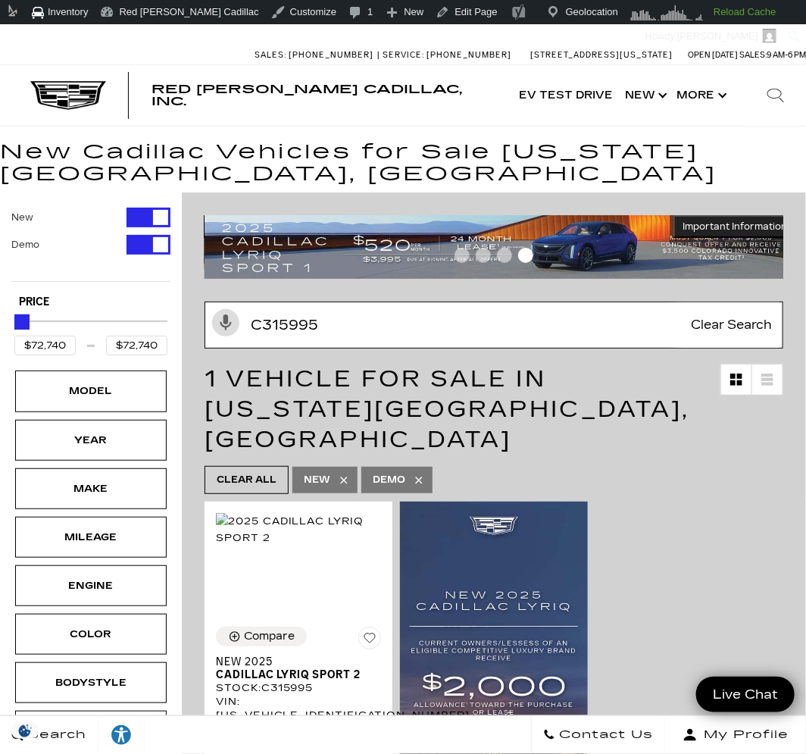
click at [296, 337] on input "C315995" at bounding box center [494, 325] width 579 height 47
paste input "$3,050"
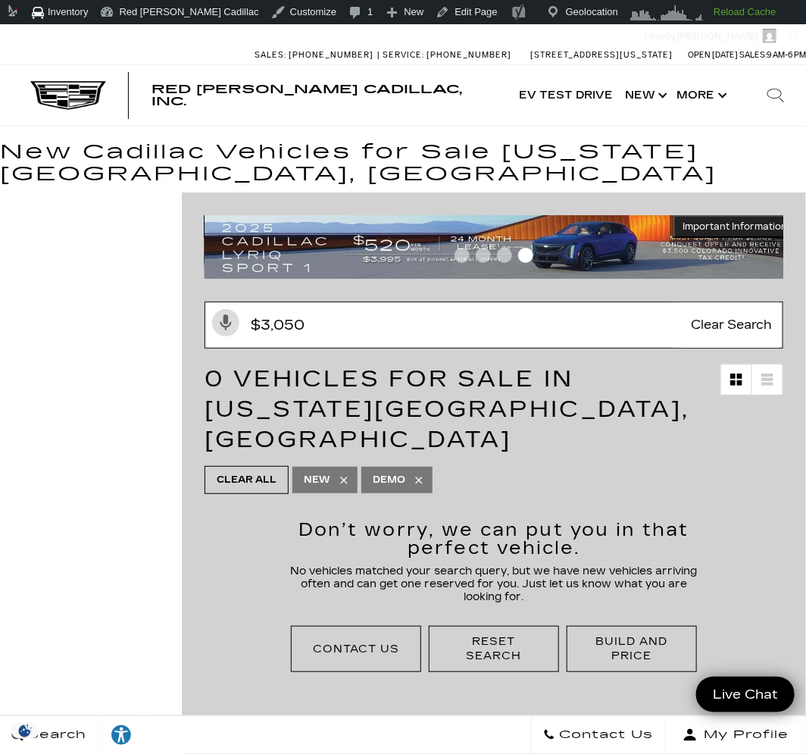
drag, startPoint x: 326, startPoint y: 332, endPoint x: 193, endPoint y: 315, distance: 134.4
click at [197, 317] on div "Activate Voice Search $3,050 Clear Search" at bounding box center [494, 325] width 594 height 47
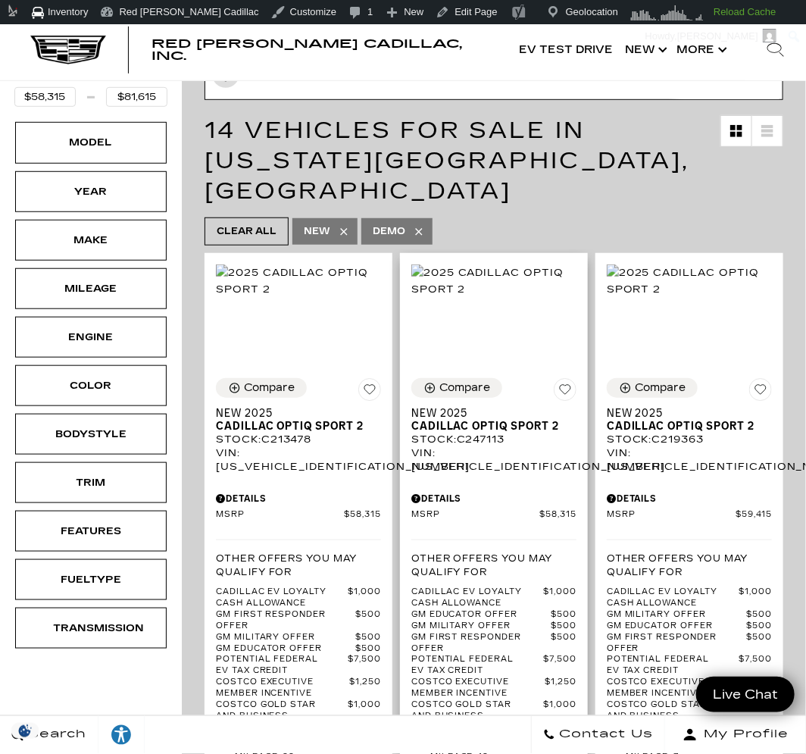
scroll to position [246, 0]
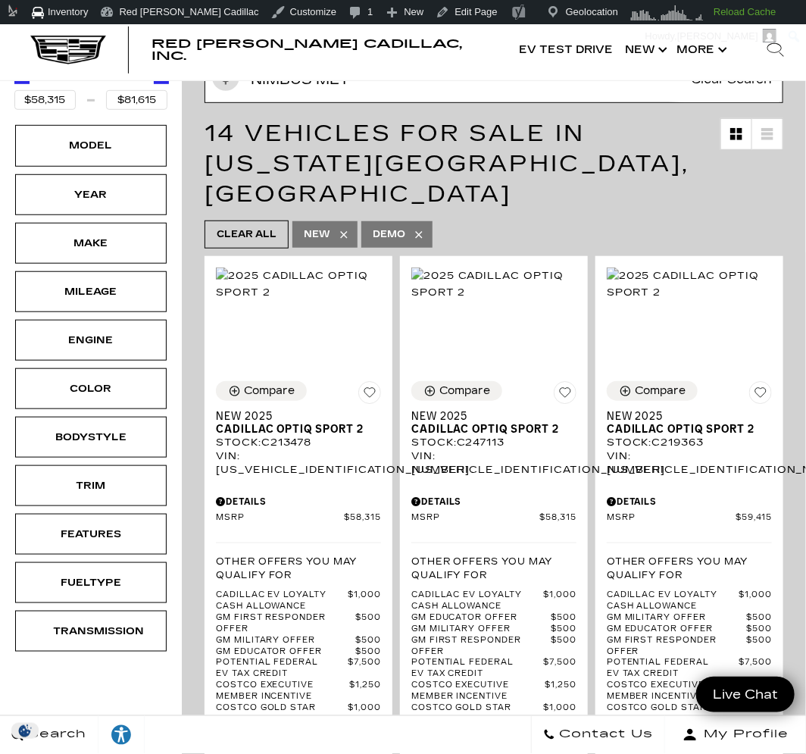
type input "nimbus met"
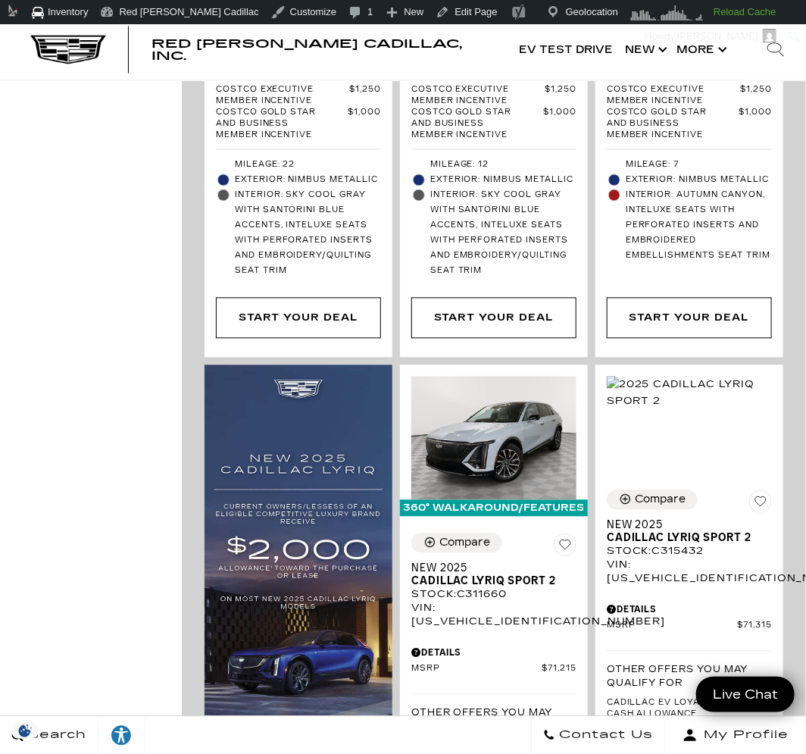
scroll to position [844, 0]
